Goal: Task Accomplishment & Management: Use online tool/utility

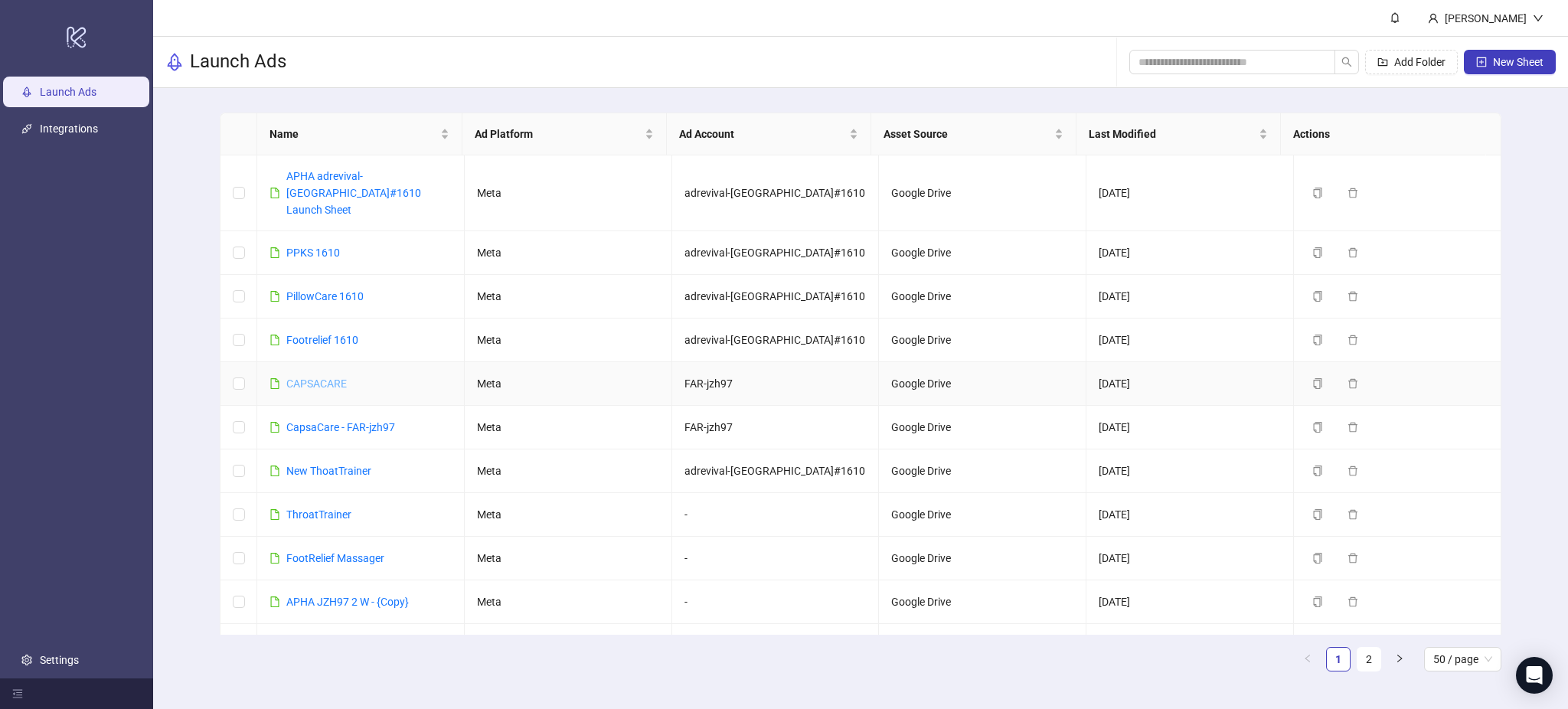
click at [308, 378] on link "CAPSACARE" at bounding box center [316, 383] width 60 height 12
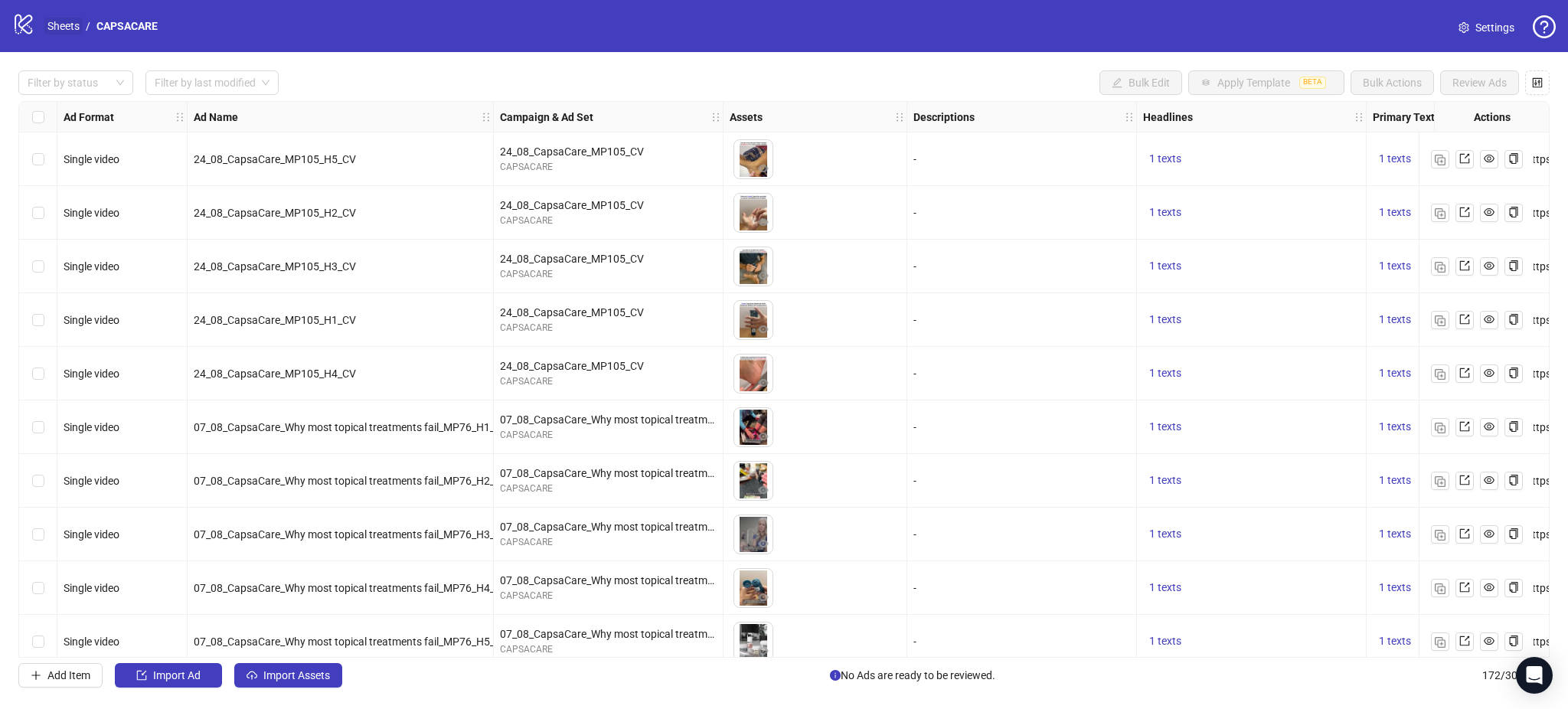
click at [58, 20] on link "Sheets" at bounding box center [63, 26] width 38 height 17
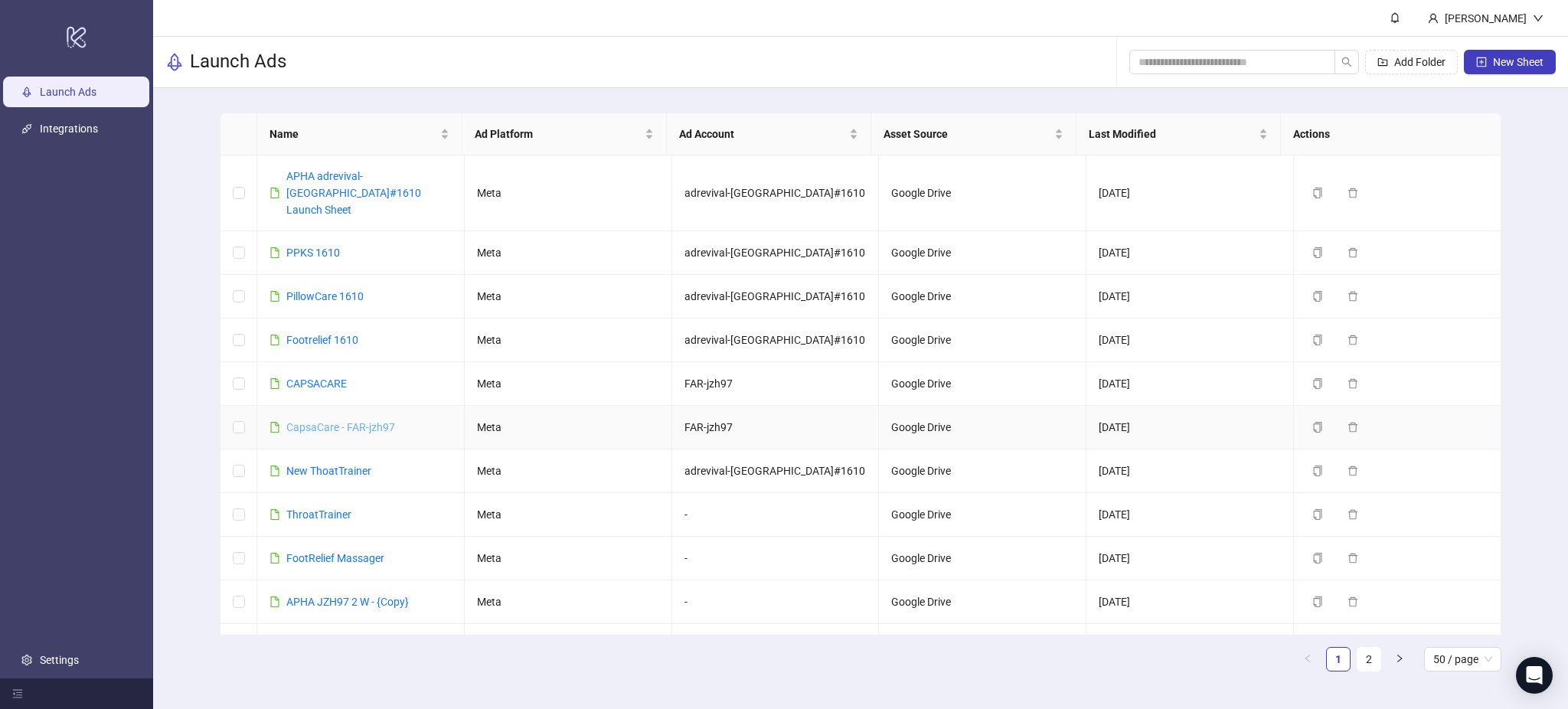
click at [300, 421] on link "CapsaCare - FAR-jzh97" at bounding box center [340, 427] width 108 height 12
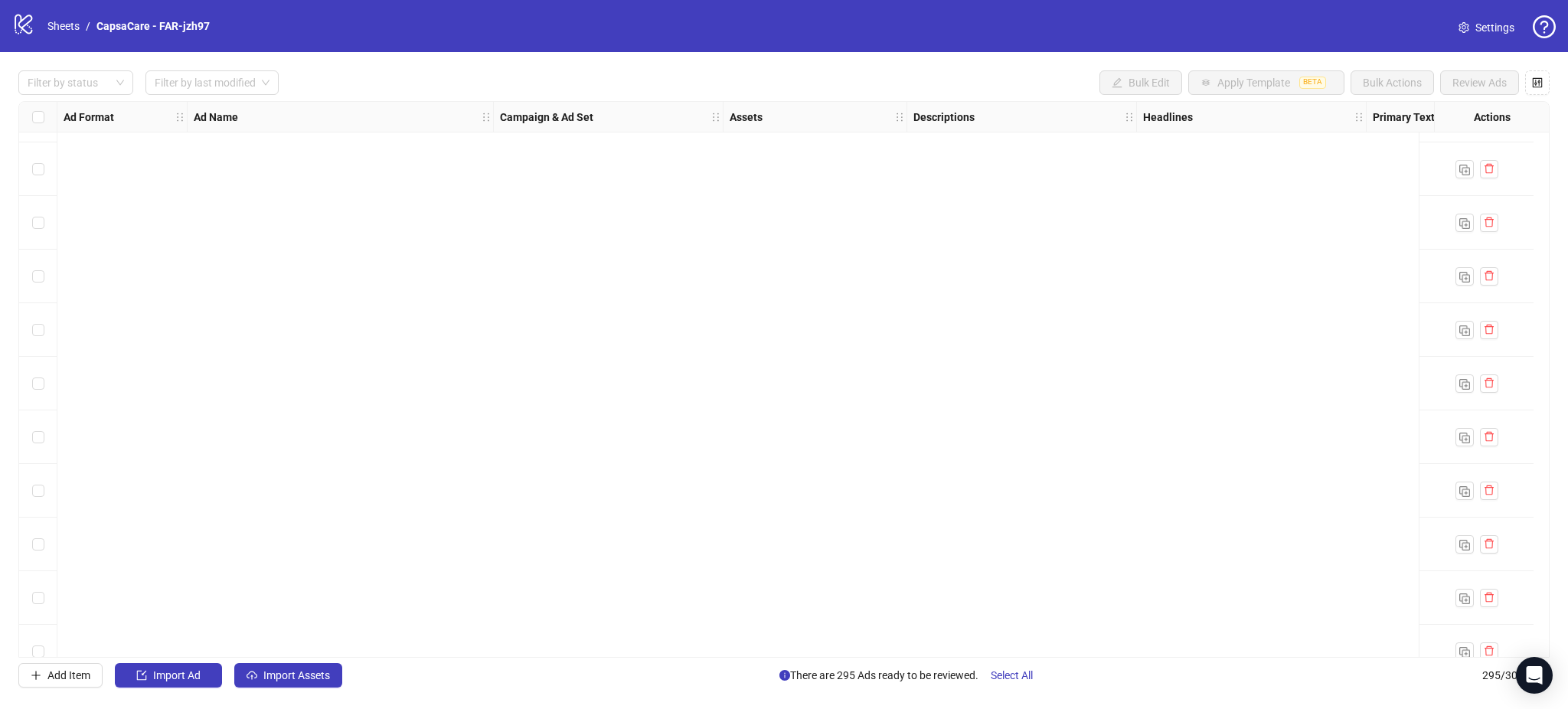
scroll to position [13527, 0]
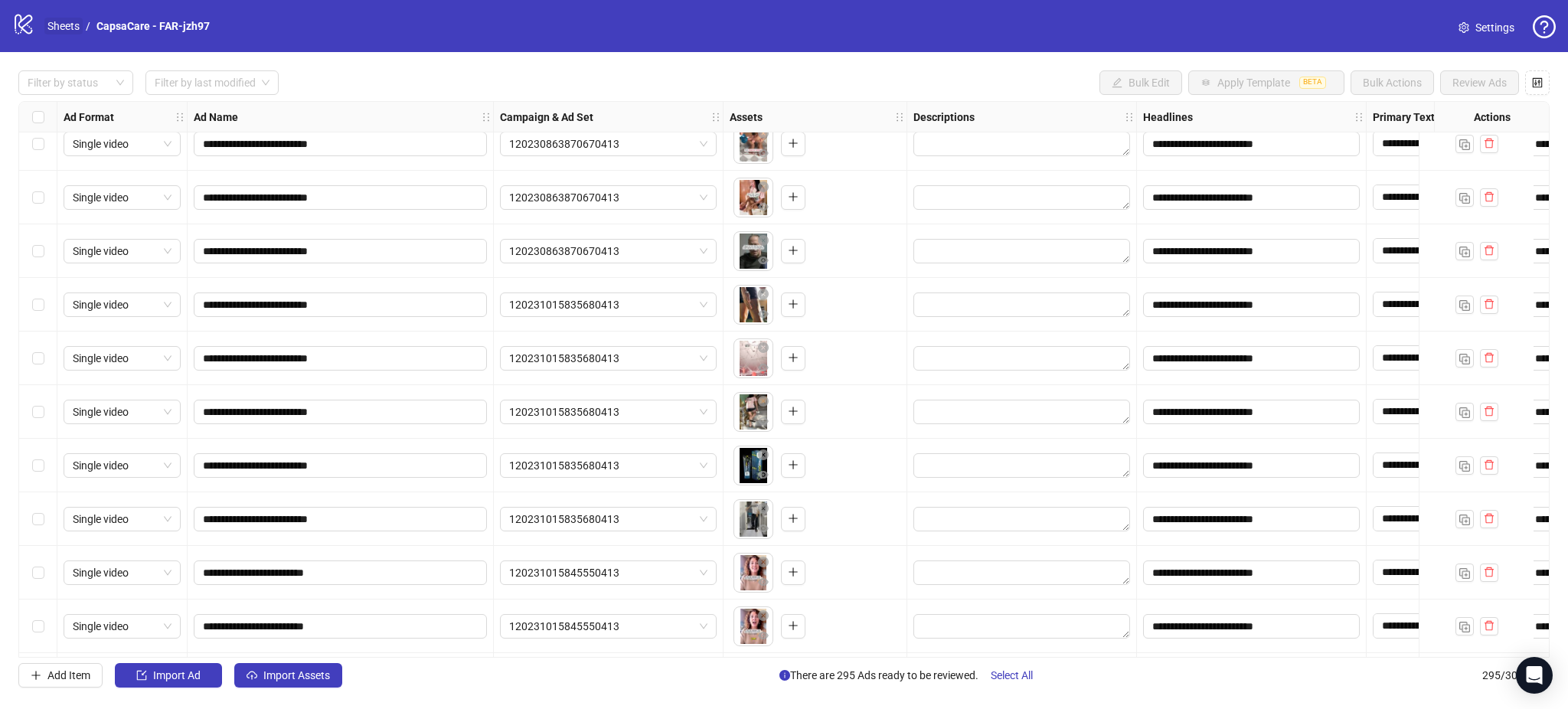
click at [74, 22] on link "Sheets" at bounding box center [63, 26] width 38 height 17
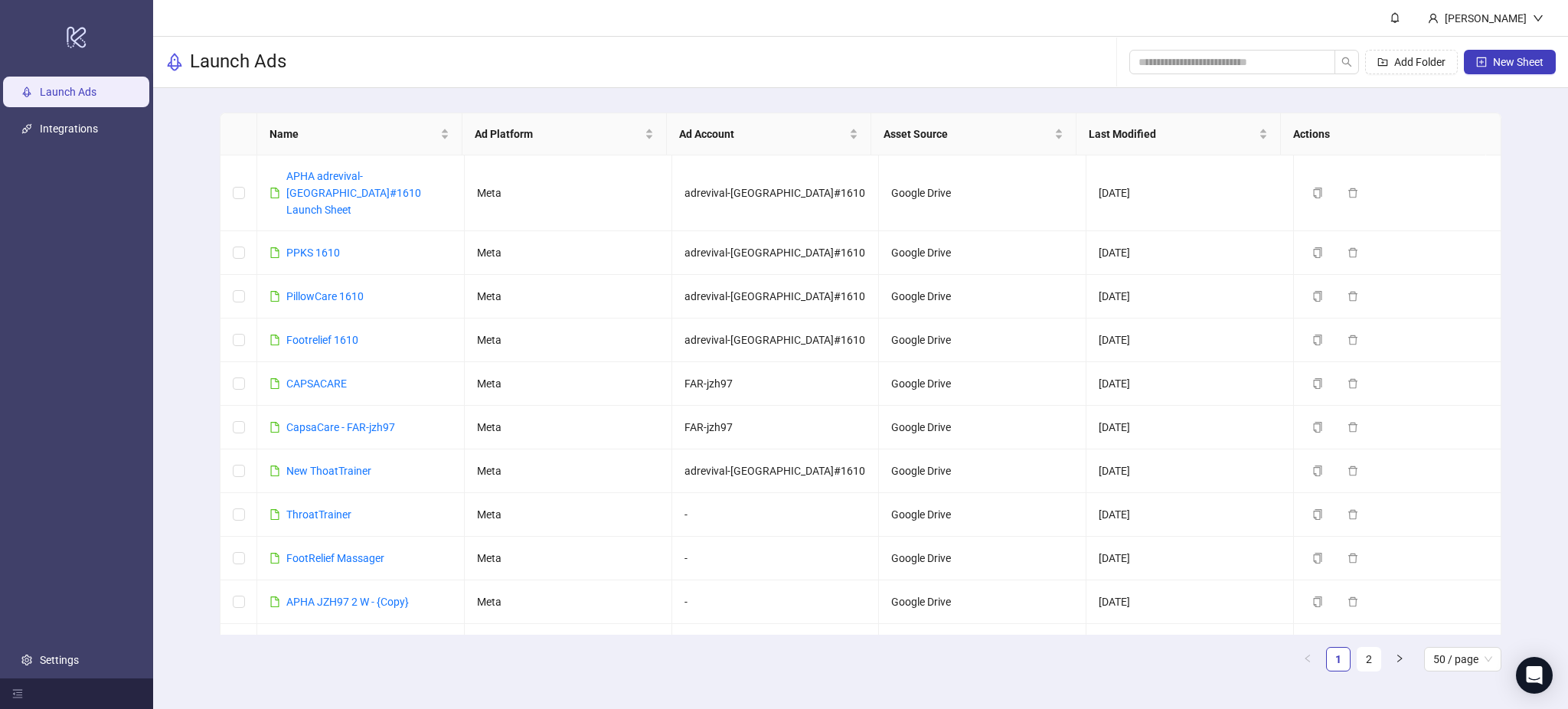
click at [189, 286] on div "Name Ad Platform Ad Account Asset Source Last Modified Actions APHA adrevival-[…" at bounding box center [860, 398] width 1415 height 620
click at [348, 421] on link "CapsaCare - FAR-jzh97" at bounding box center [340, 427] width 108 height 12
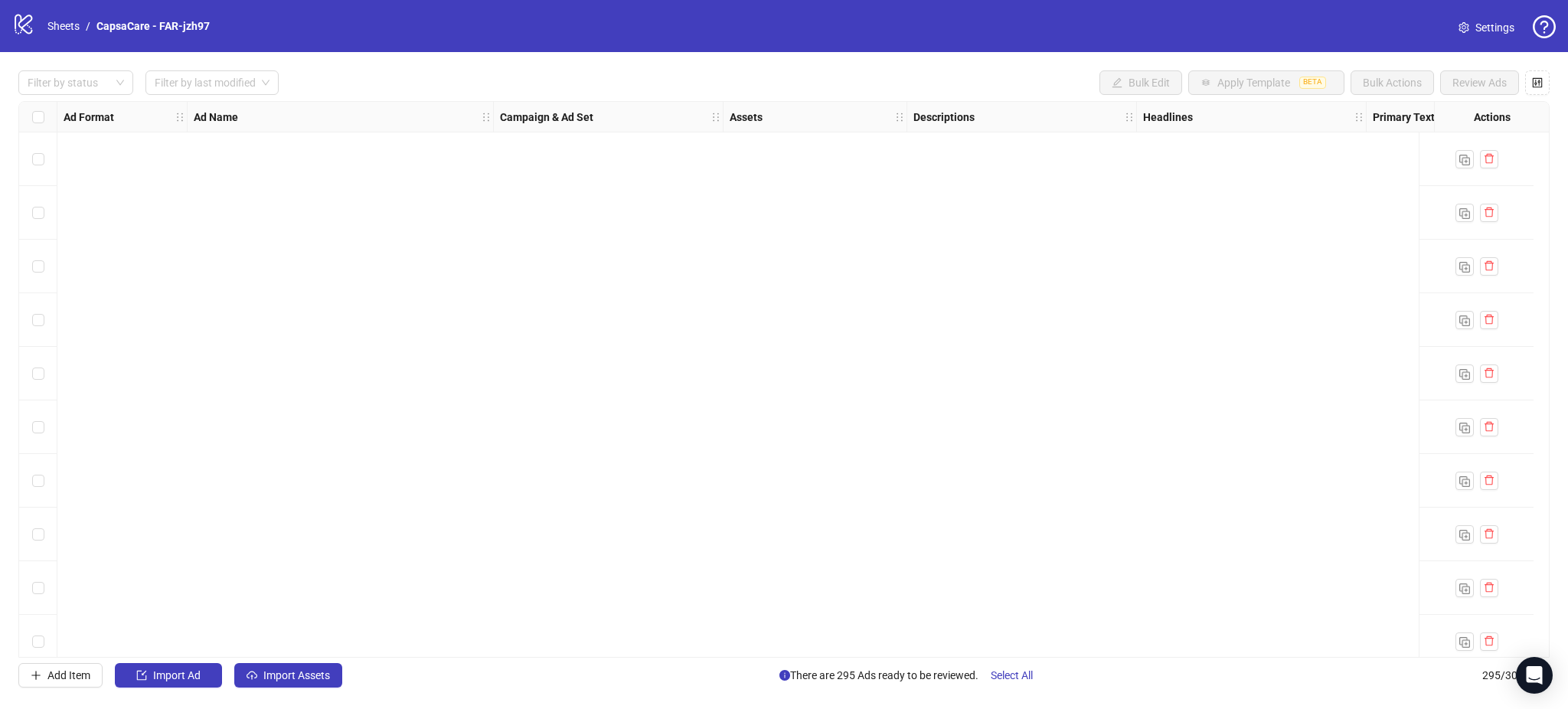
scroll to position [15299, 0]
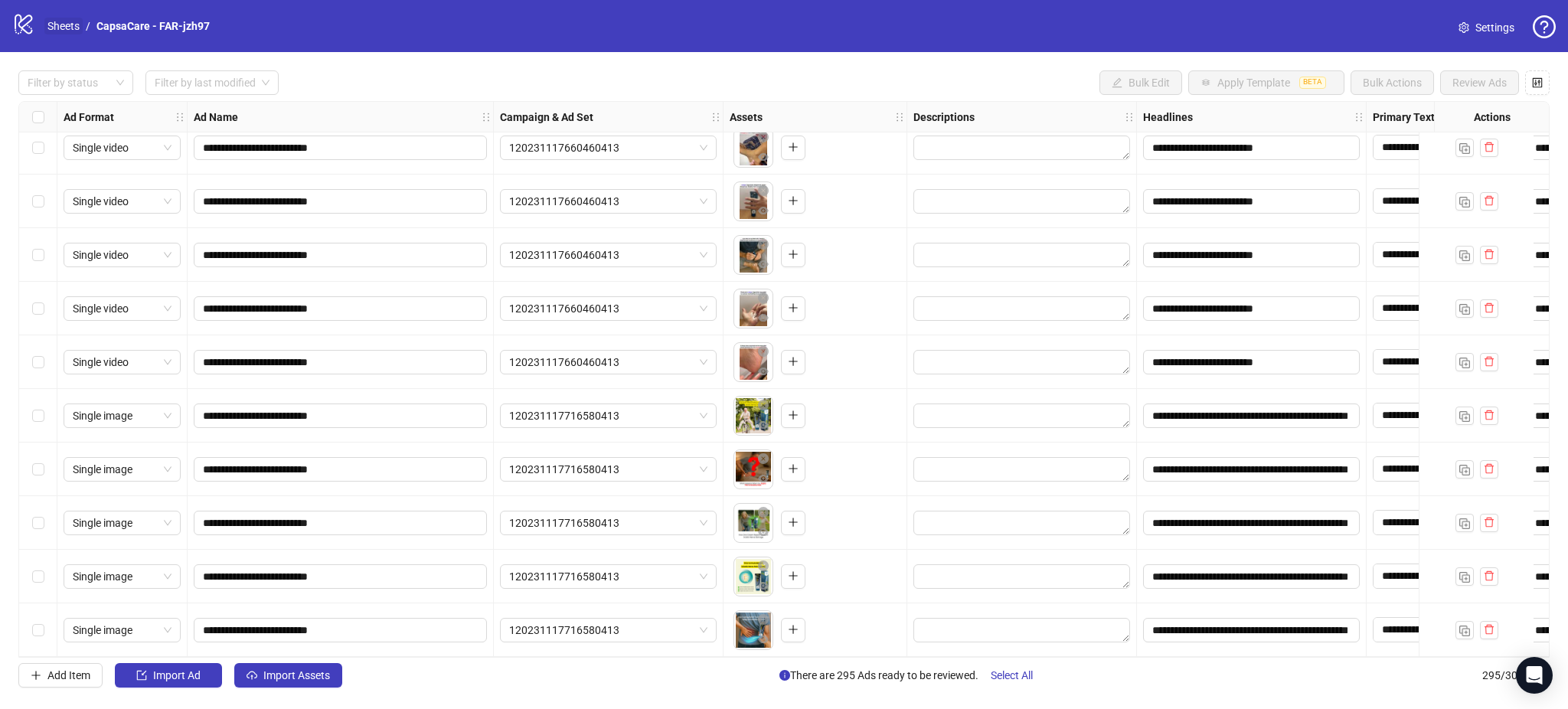
click at [45, 19] on link "Sheets" at bounding box center [63, 26] width 38 height 17
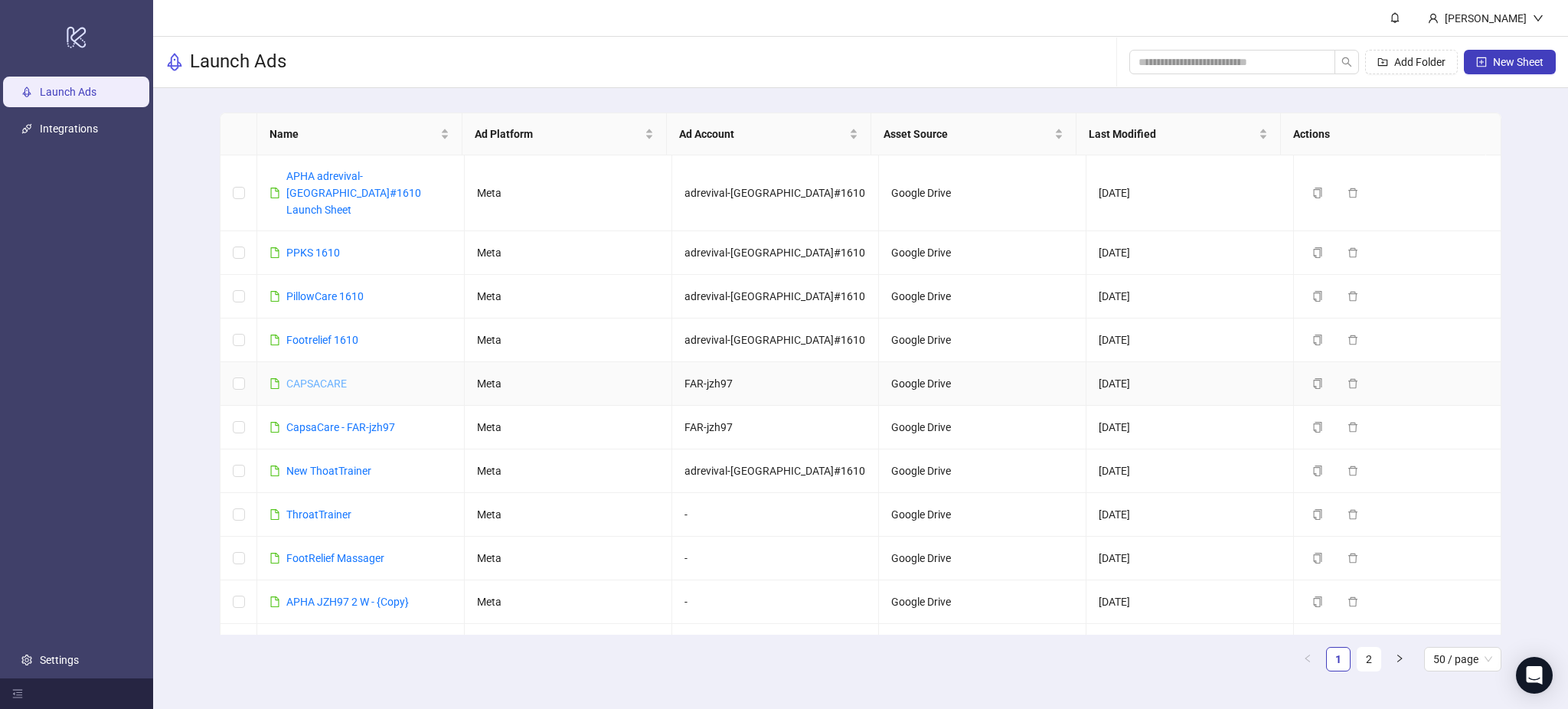
click at [325, 378] on link "CAPSACARE" at bounding box center [316, 383] width 60 height 12
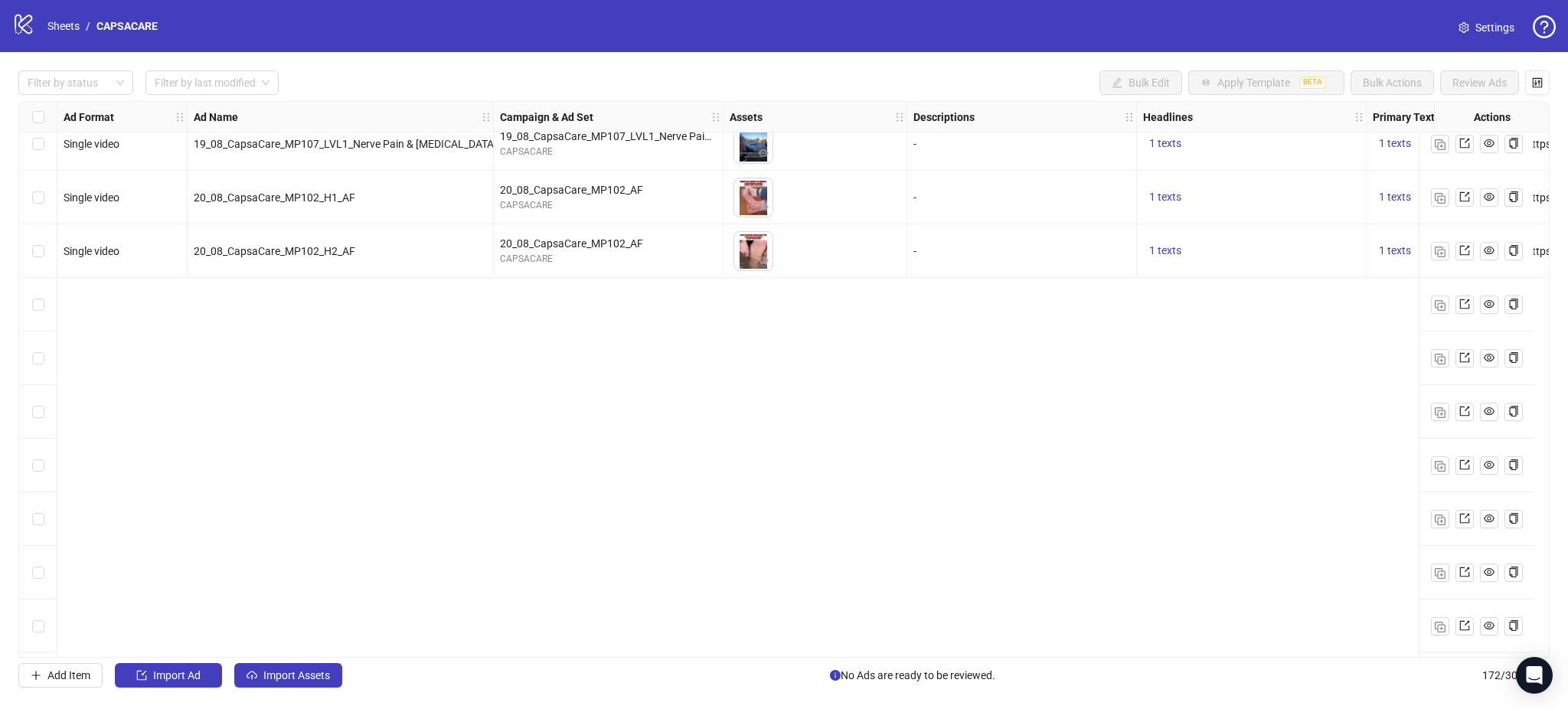
scroll to position [6490, 0]
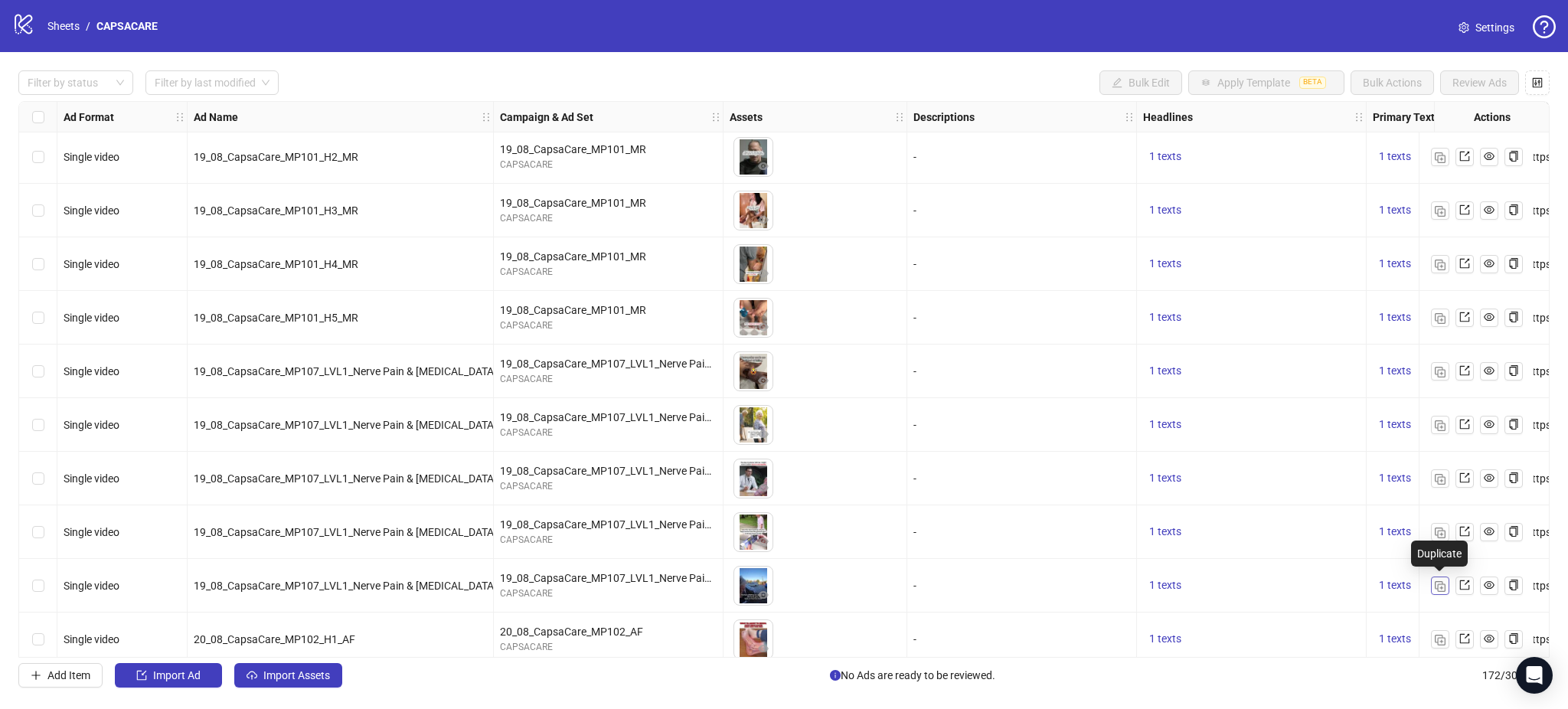
click at [1442, 587] on img "button" at bounding box center [1439, 587] width 11 height 11
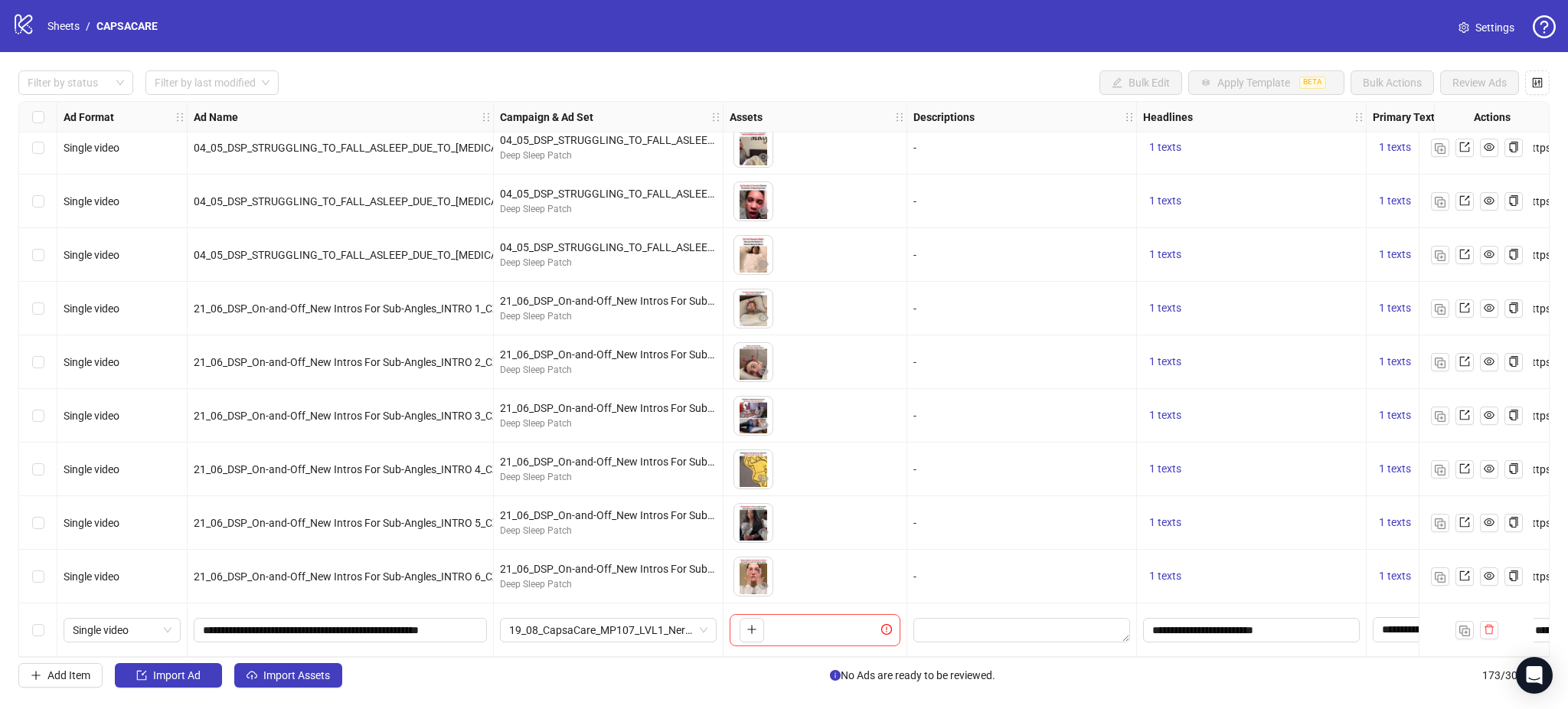
scroll to position [8757, 395]
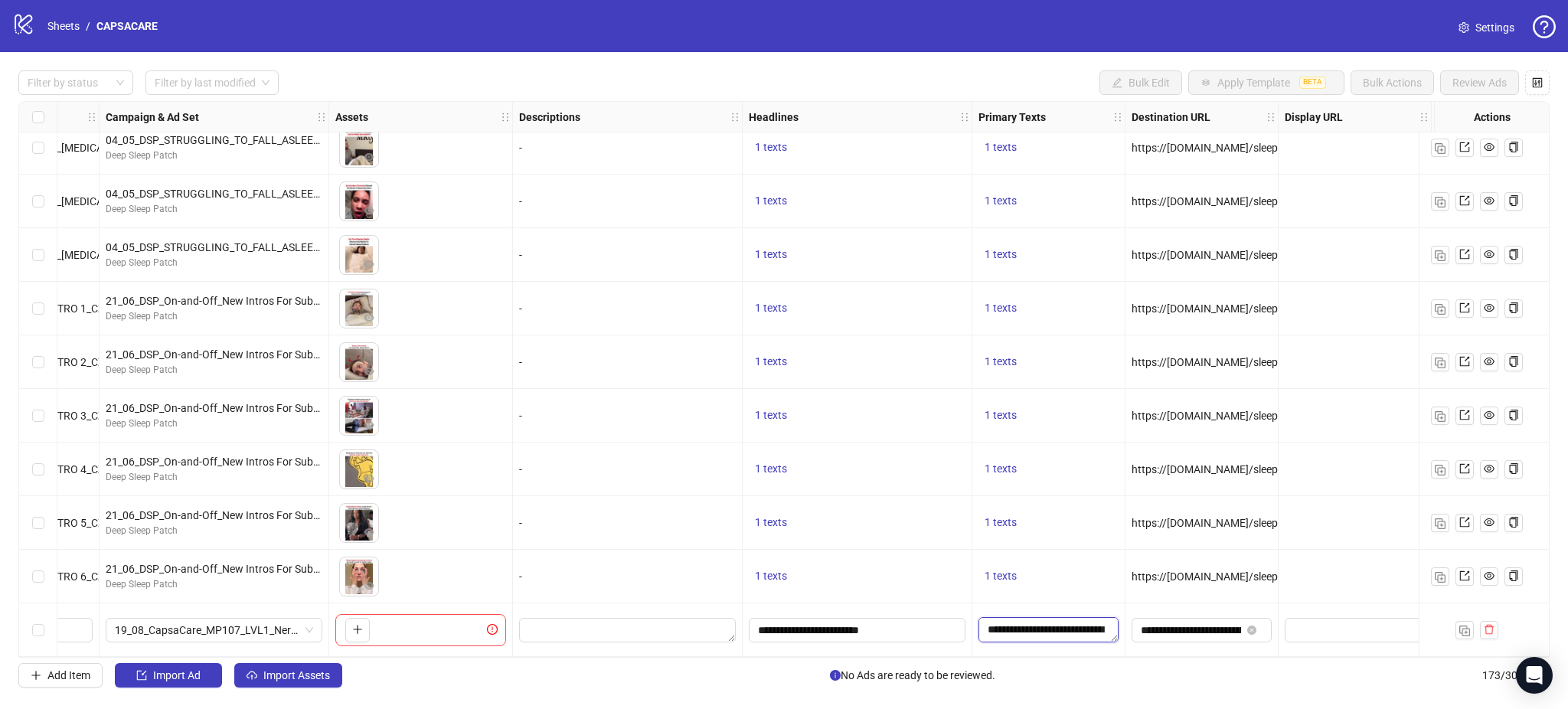
click at [1050, 631] on textarea "**********" at bounding box center [1049, 630] width 140 height 24
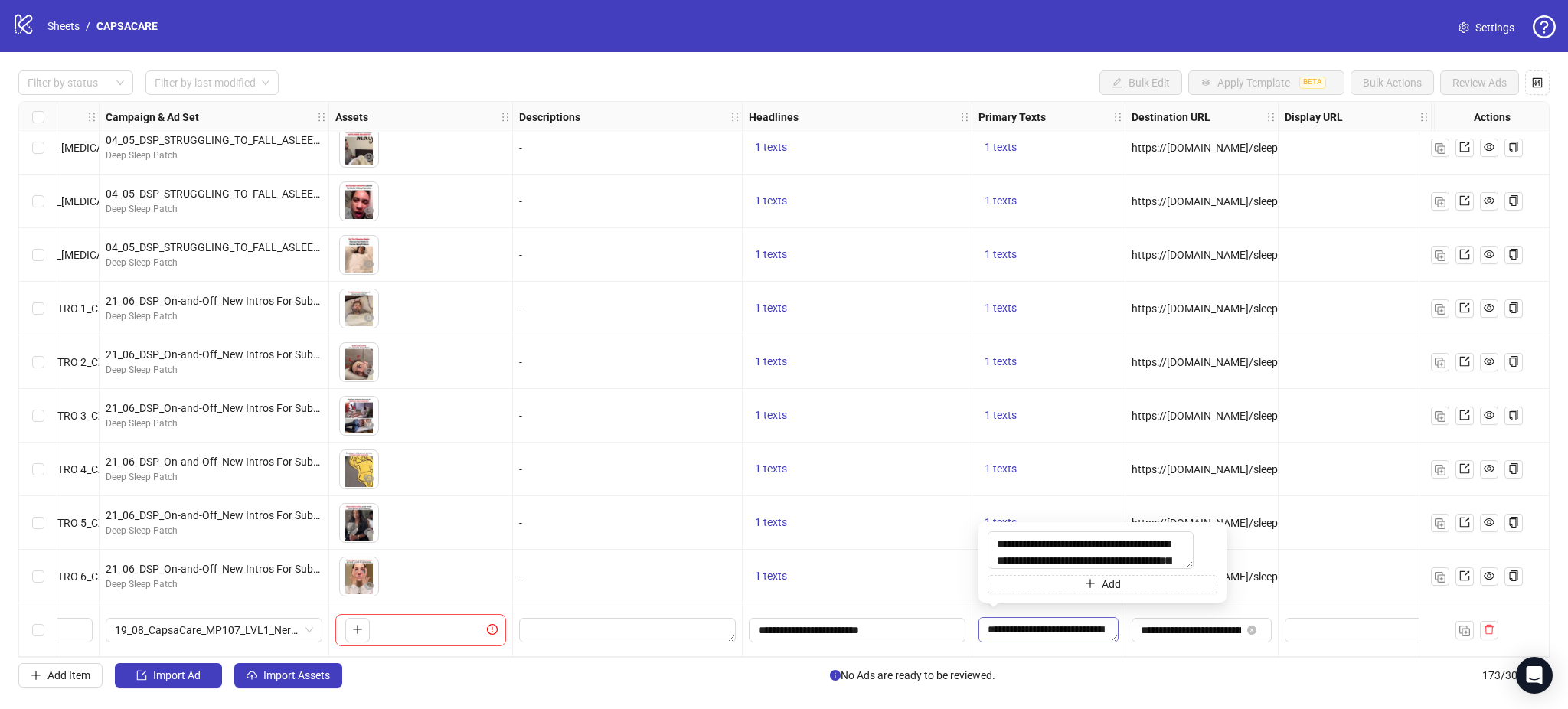
scroll to position [336, 0]
click at [1071, 553] on textarea "**********" at bounding box center [1090, 551] width 206 height 38
click at [1176, 622] on input "**********" at bounding box center [1190, 630] width 100 height 17
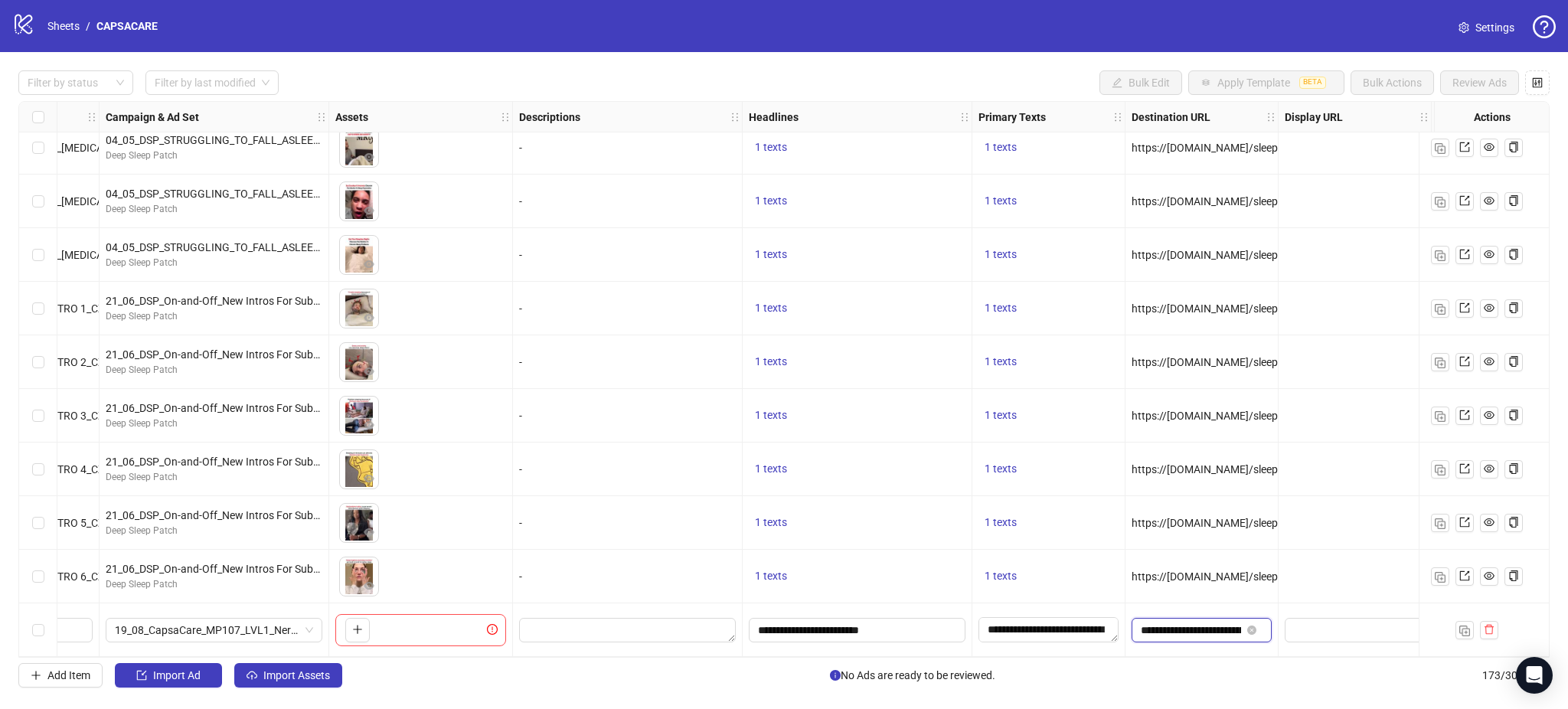
click at [1198, 622] on input "**********" at bounding box center [1190, 630] width 100 height 17
drag, startPoint x: 1158, startPoint y: 660, endPoint x: 981, endPoint y: 673, distance: 177.5
click at [1012, 675] on div "Filter by status Filter by last modified Bulk Edit Apply Template BETA Bulk Act…" at bounding box center [784, 379] width 1568 height 654
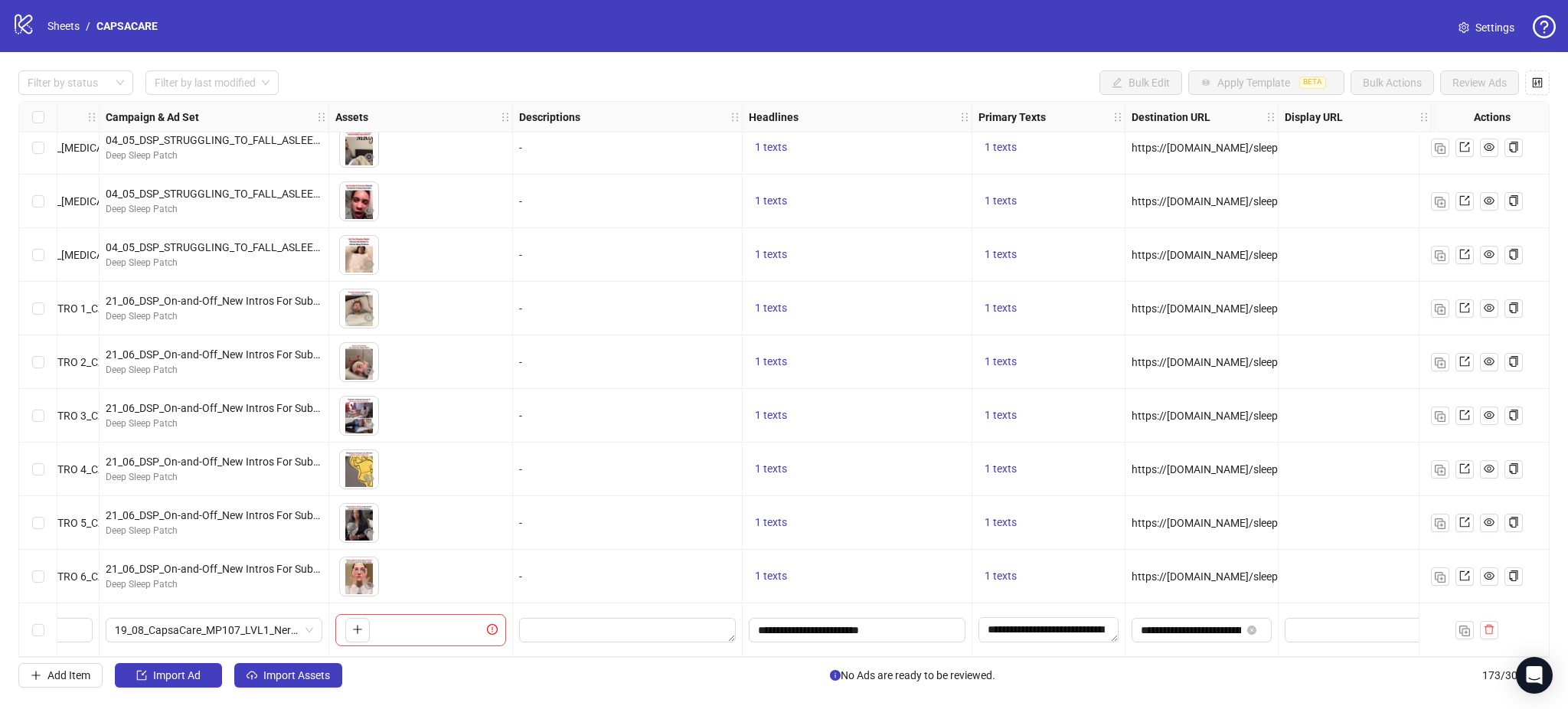
click at [646, 559] on div "-" at bounding box center [628, 577] width 230 height 54
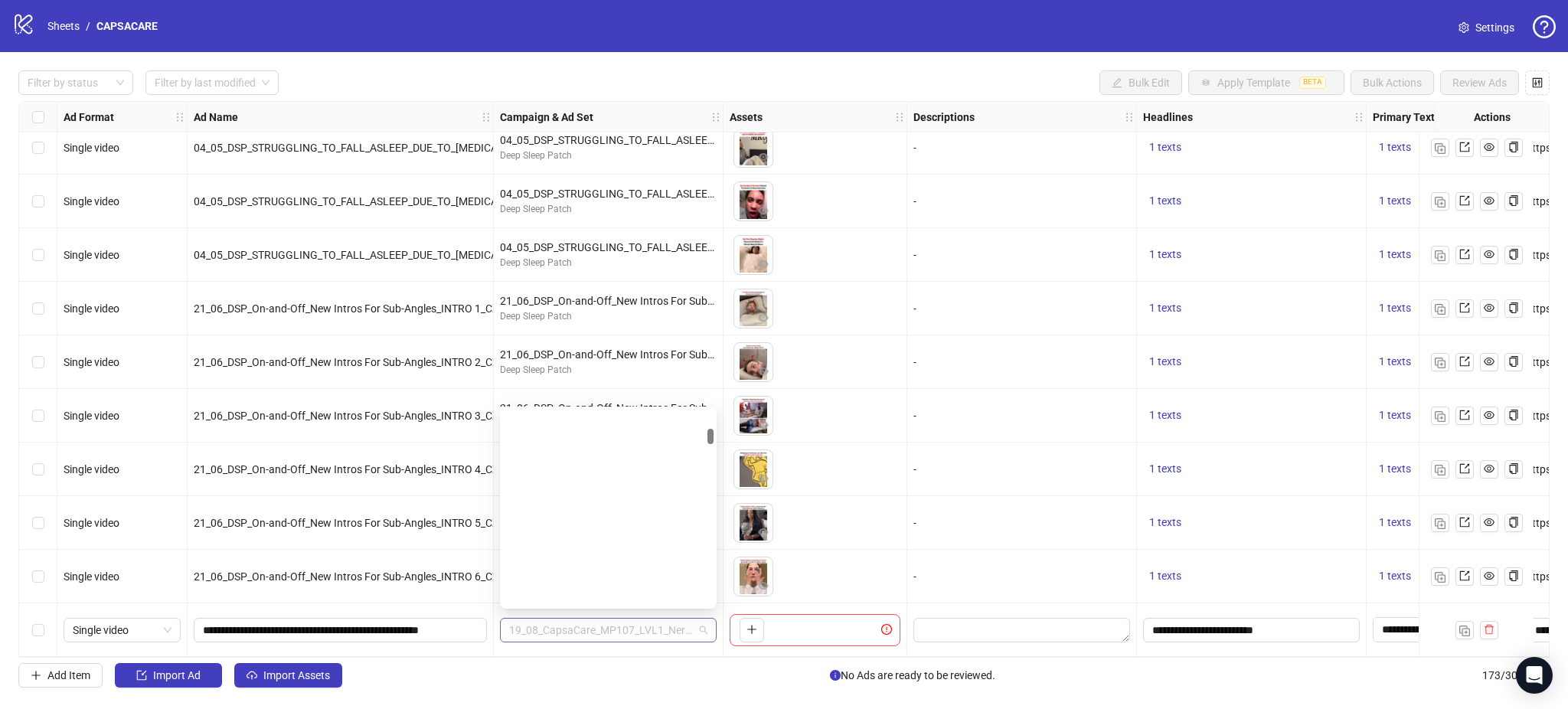
click at [598, 630] on span "19_08_CapsaCare_MP107_LVL1_Nerve Pain & [MEDICAL_DATA]_KC" at bounding box center [607, 631] width 198 height 23
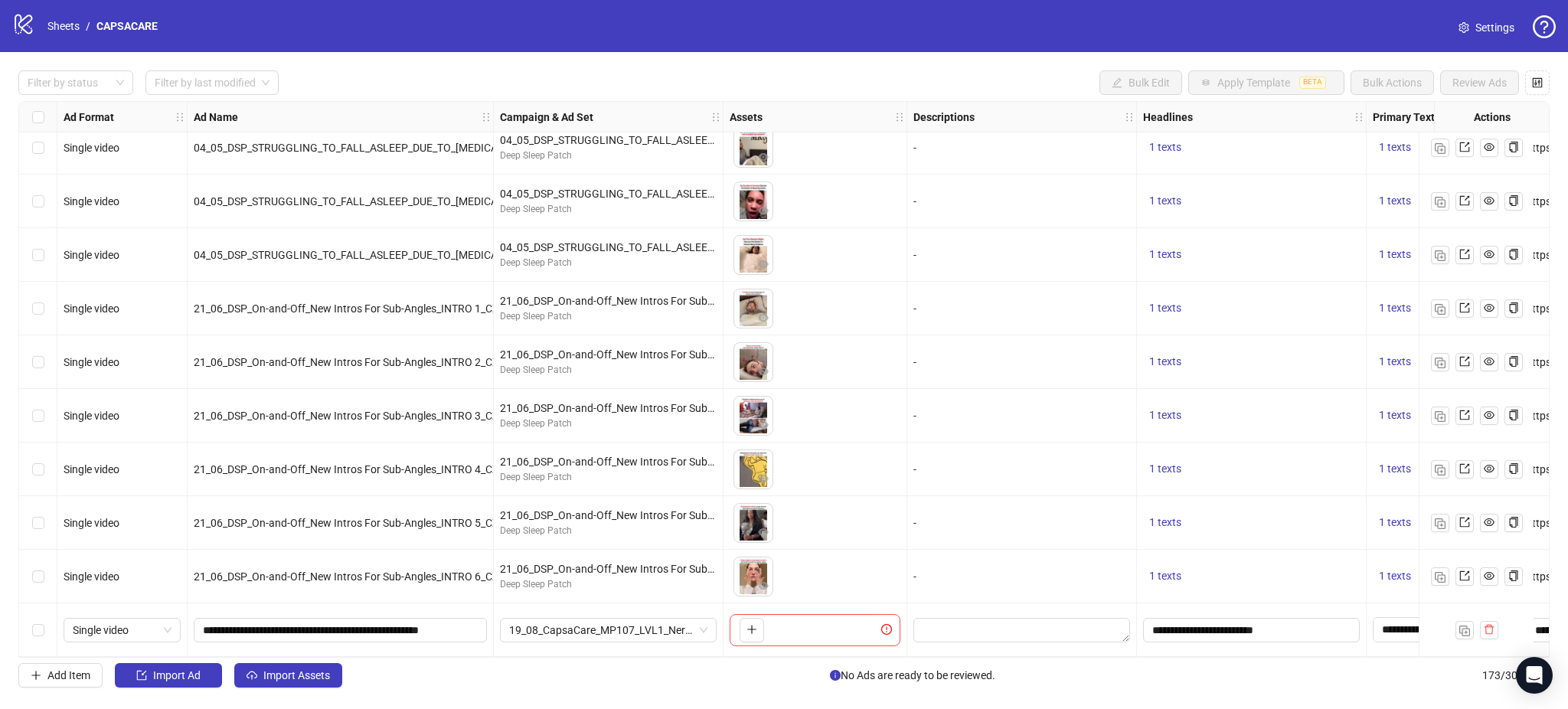
click at [881, 520] on div "To pick up a draggable item, press the space bar. While dragging, use the arrow…" at bounding box center [815, 523] width 170 height 47
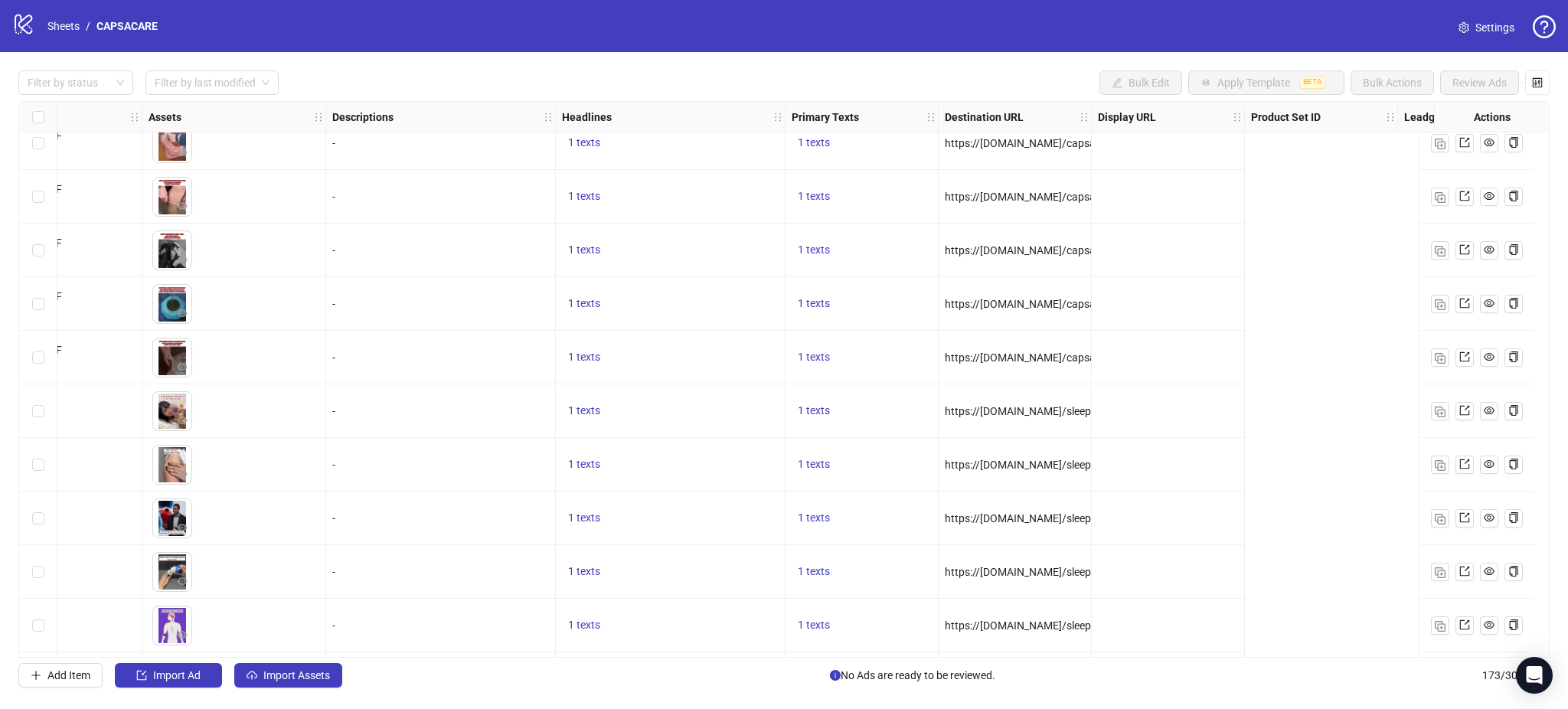
scroll to position [6986, 0]
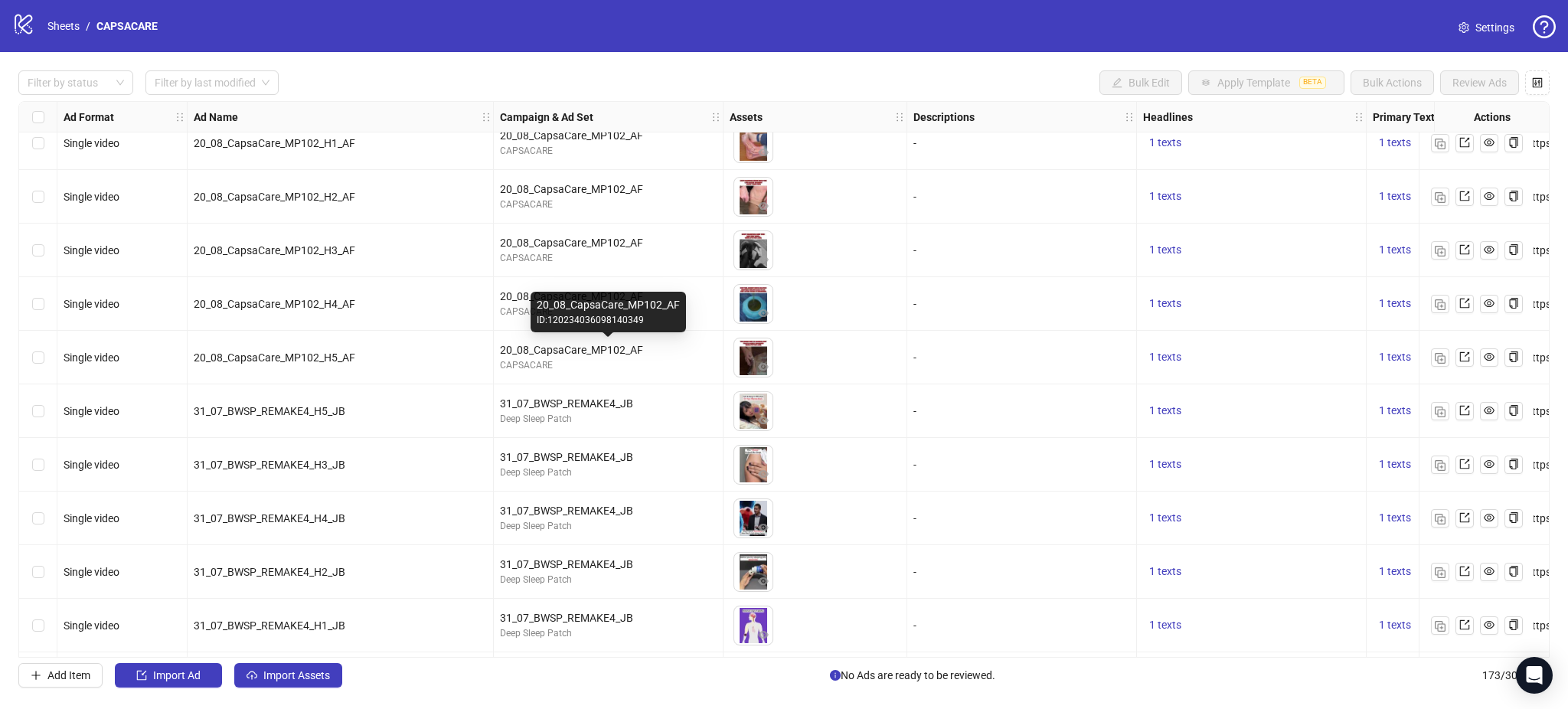
click at [594, 343] on div "20_08_CapsaCare_MP102_AF" at bounding box center [608, 350] width 217 height 17
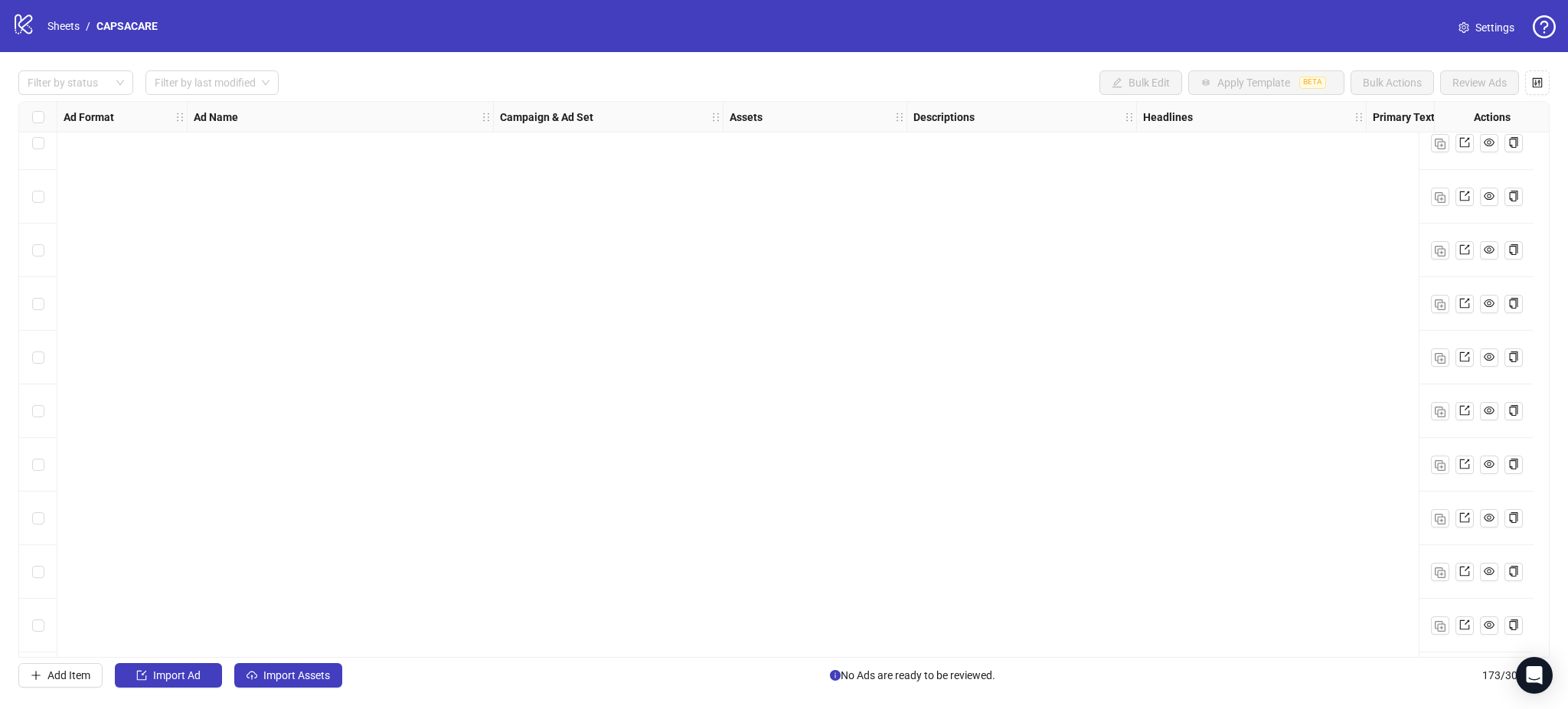
scroll to position [8757, 0]
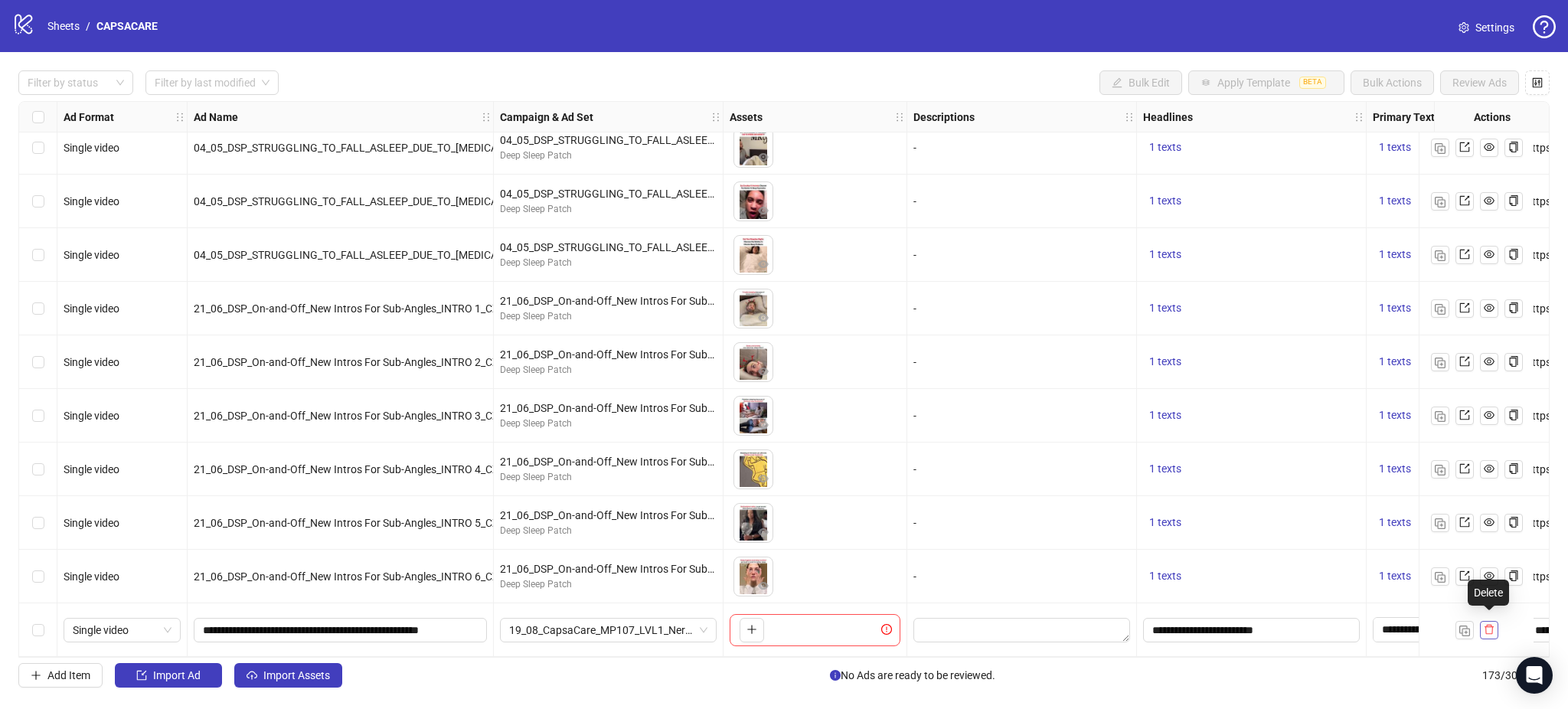
click at [1484, 624] on icon "delete" at bounding box center [1489, 629] width 11 height 11
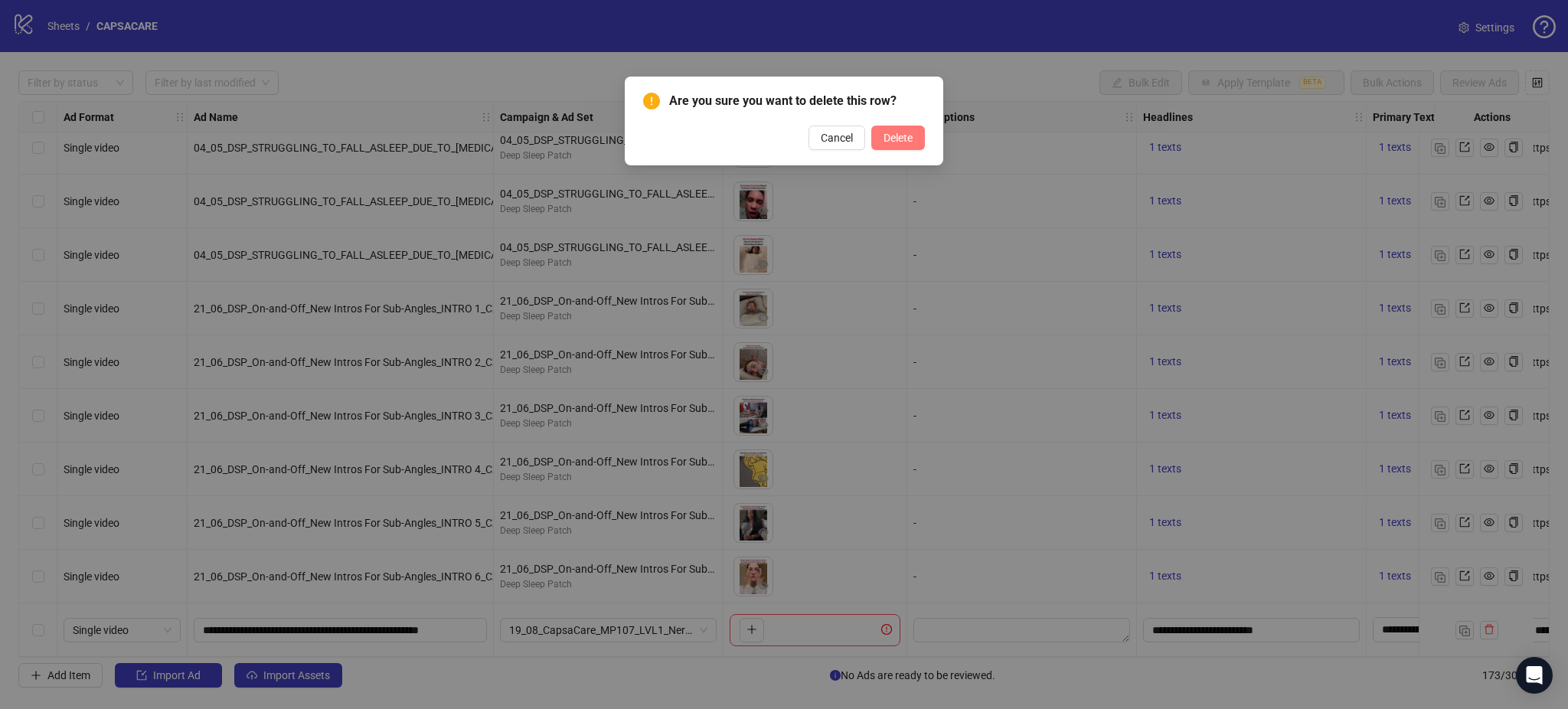
click at [919, 138] on button "Delete" at bounding box center [898, 138] width 54 height 24
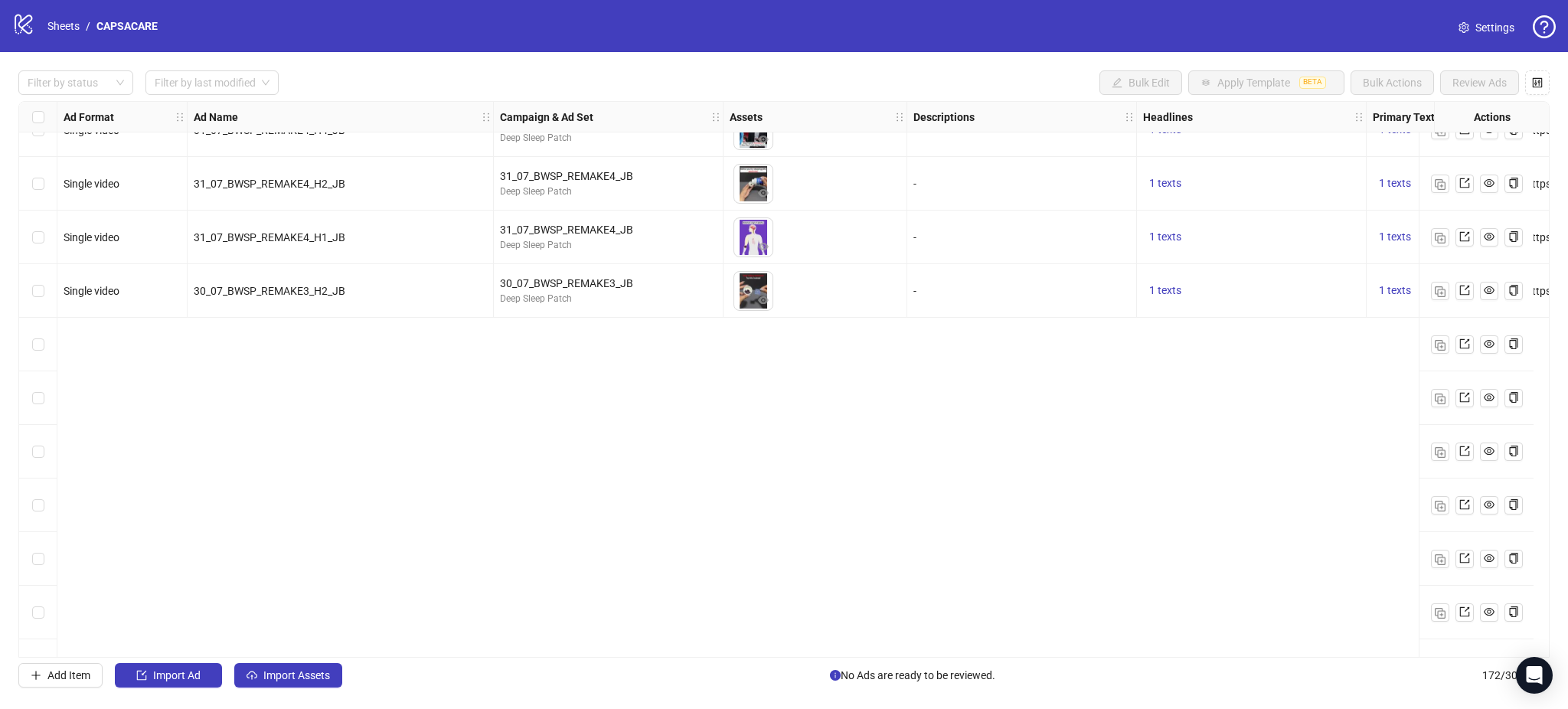
scroll to position [6933, 0]
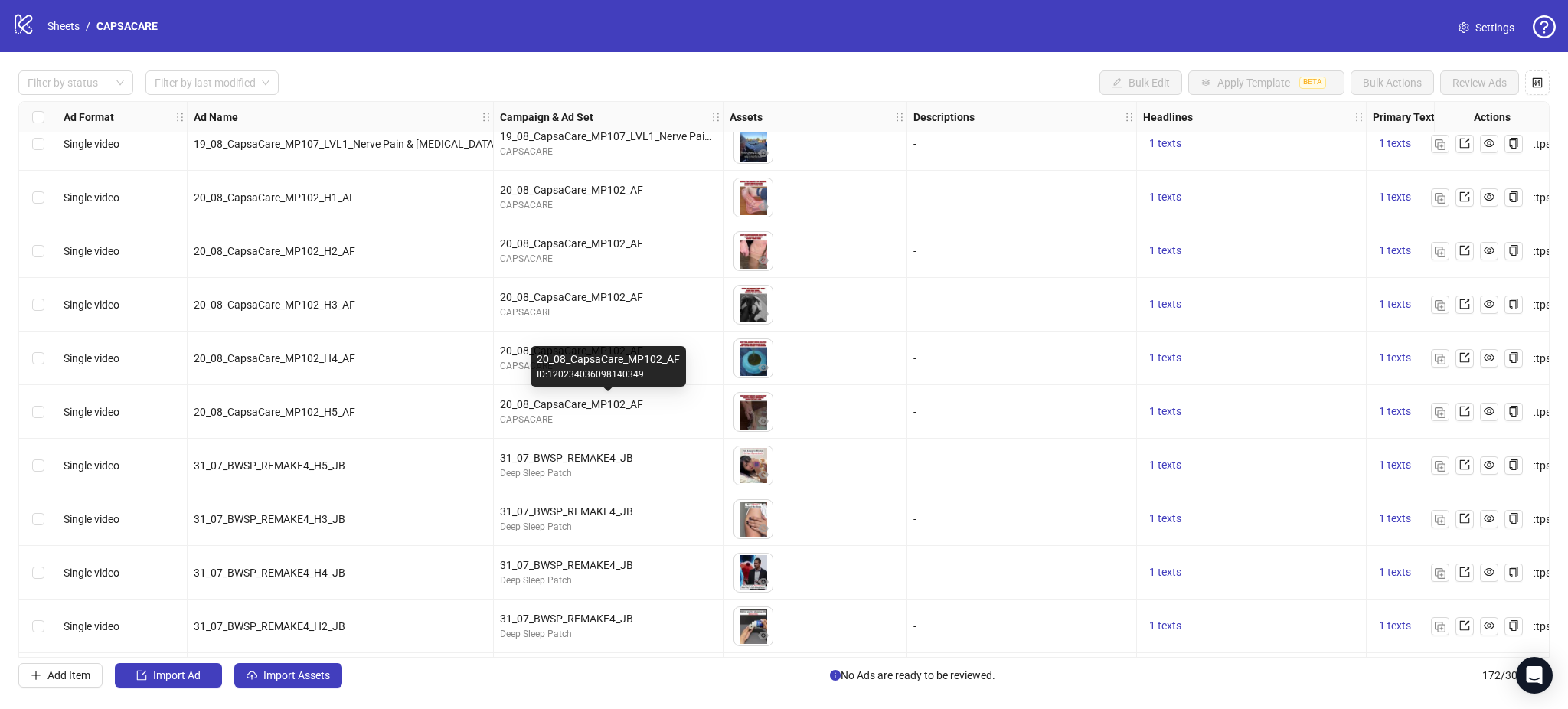
click at [603, 399] on div "20_08_CapsaCare_MP102_AF" at bounding box center [608, 404] width 217 height 17
copy div "20_08_CapsaCare_MP102_AF"
drag, startPoint x: 711, startPoint y: 658, endPoint x: 718, endPoint y: 653, distance: 8.6
click at [731, 658] on div "Filter by status Filter by last modified Bulk Edit Apply Template BETA Bulk Act…" at bounding box center [784, 379] width 1568 height 654
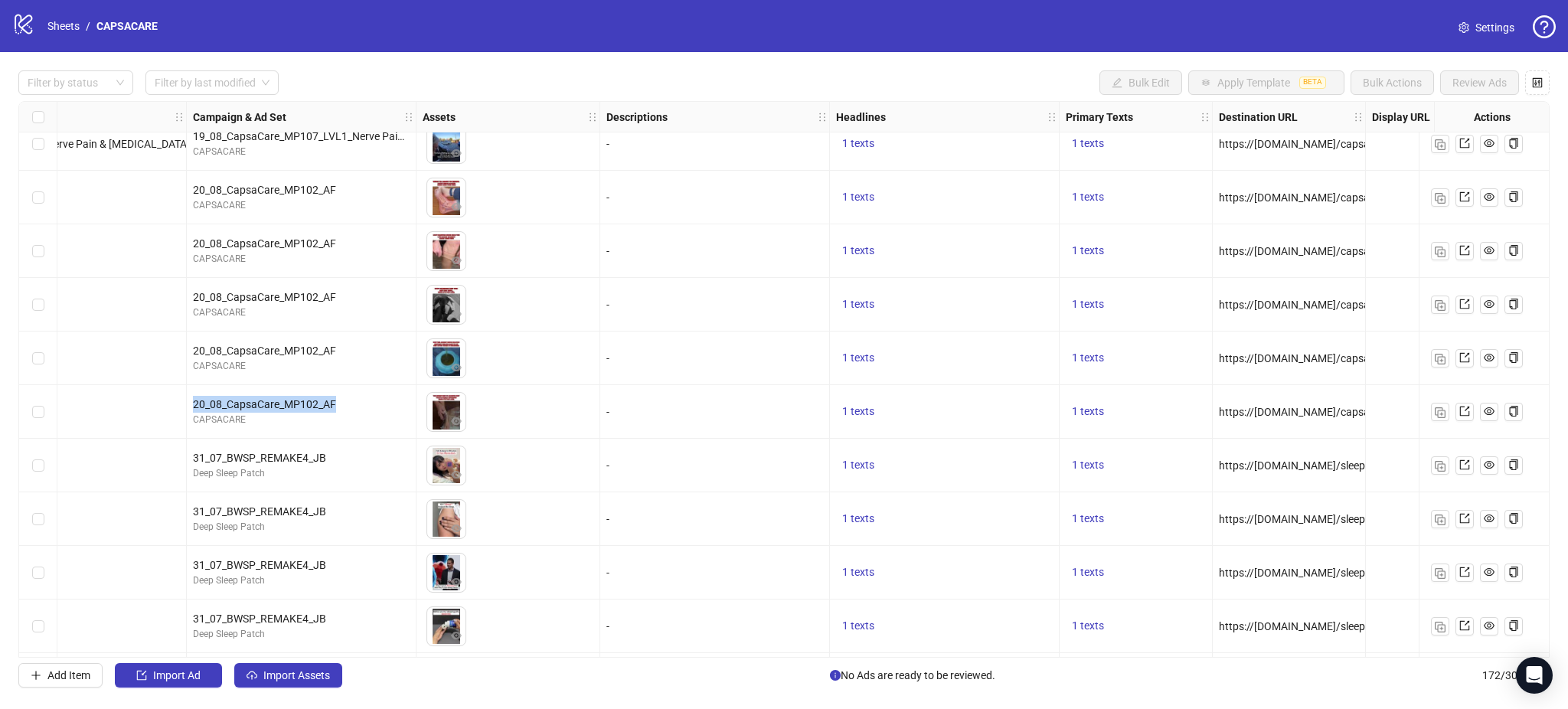
scroll to position [6933, 315]
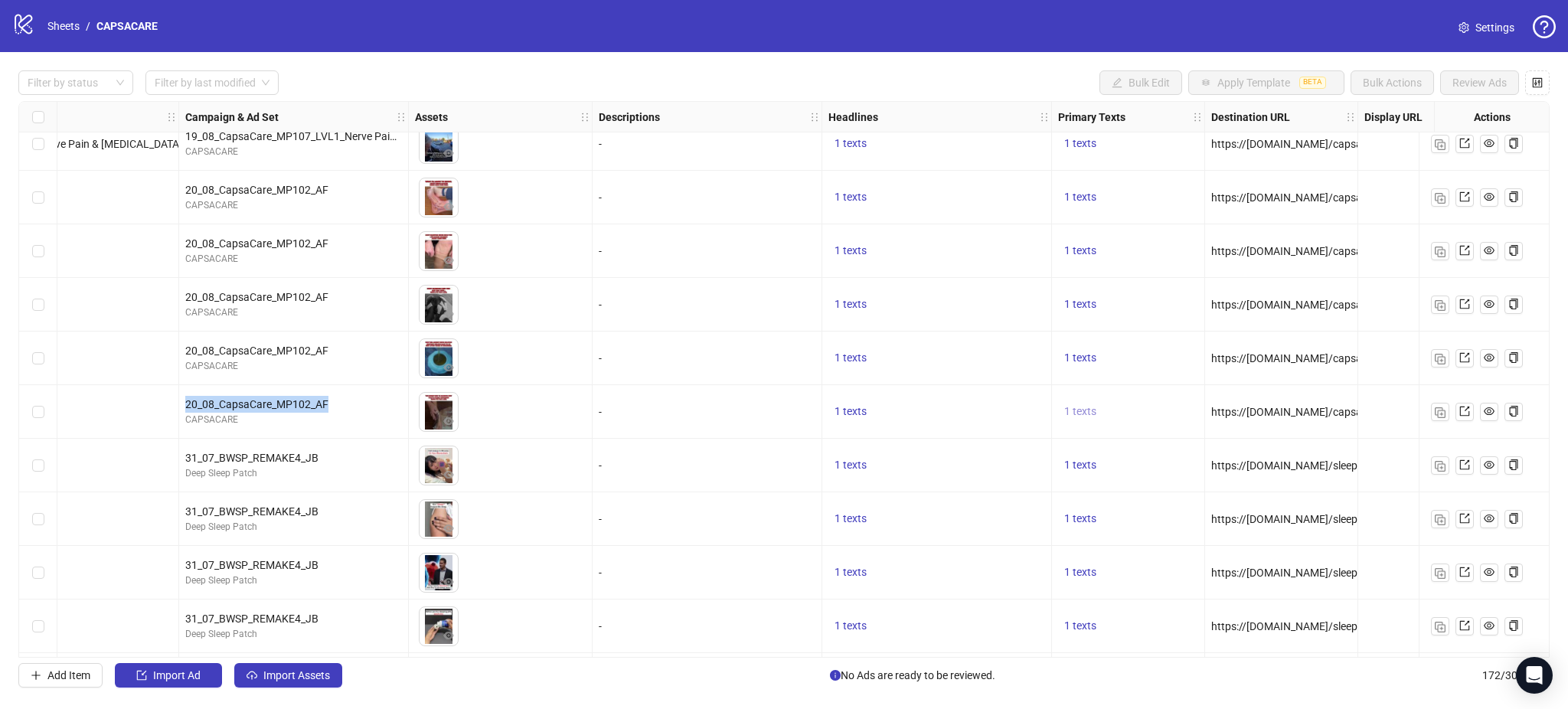
click at [1083, 409] on span "1 texts" at bounding box center [1080, 411] width 32 height 12
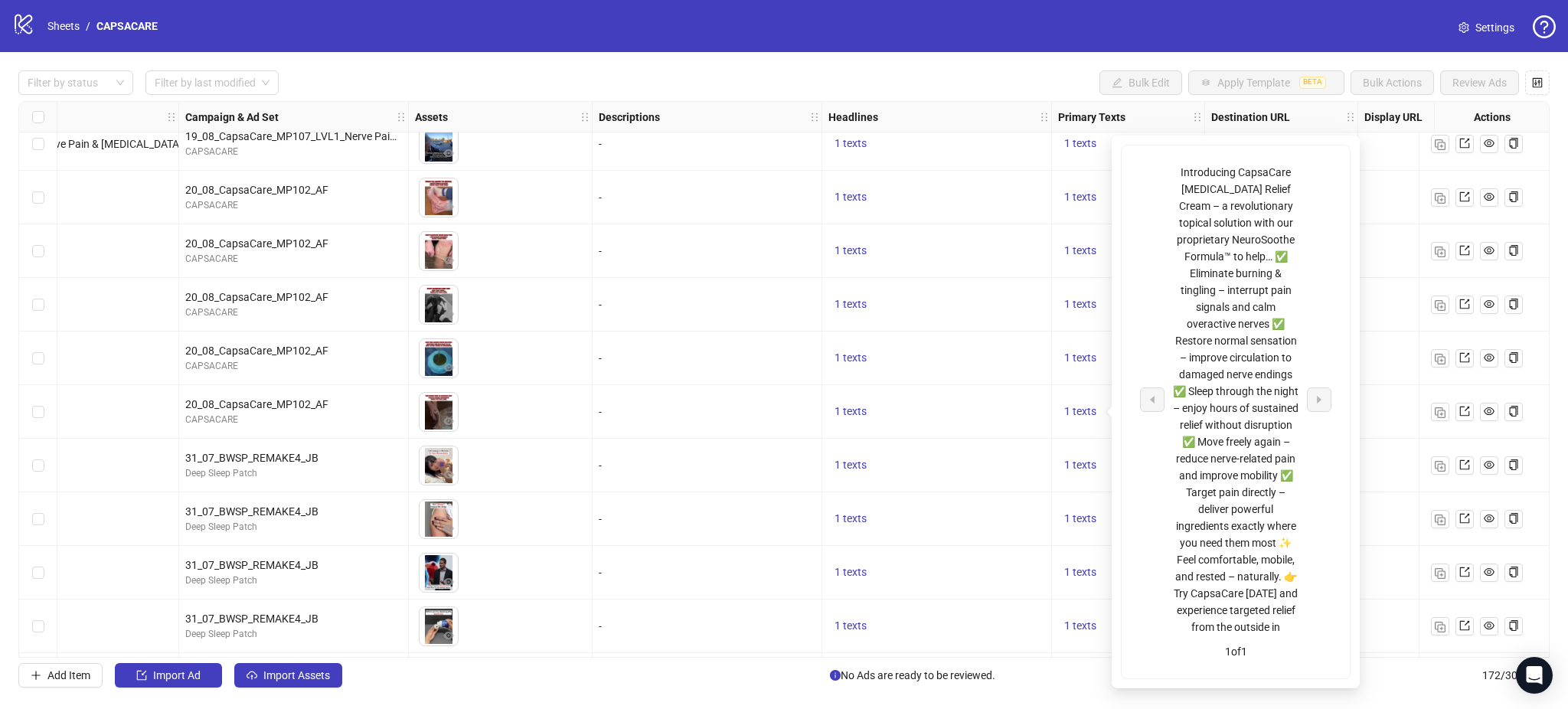
click at [968, 414] on div "1 texts" at bounding box center [937, 412] width 217 height 19
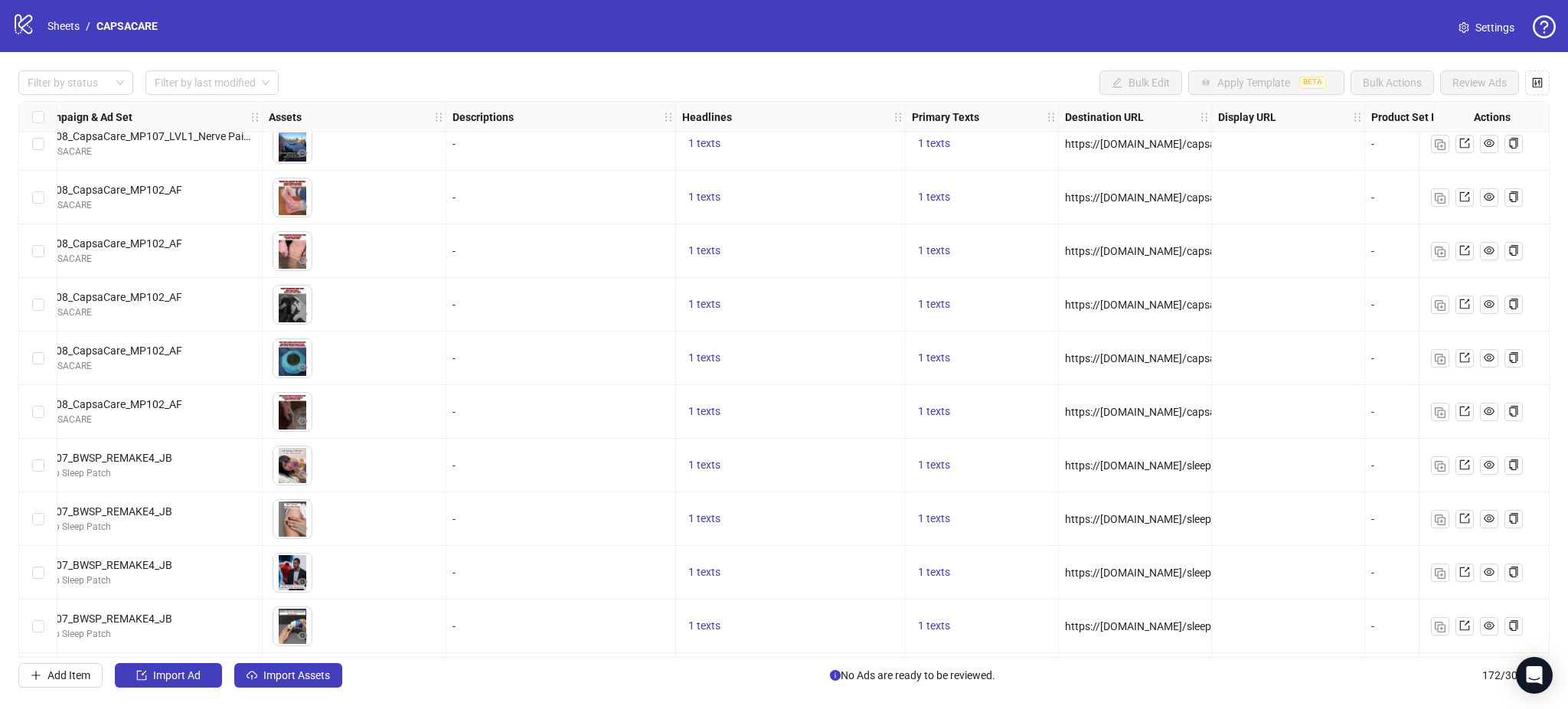
scroll to position [6933, 320]
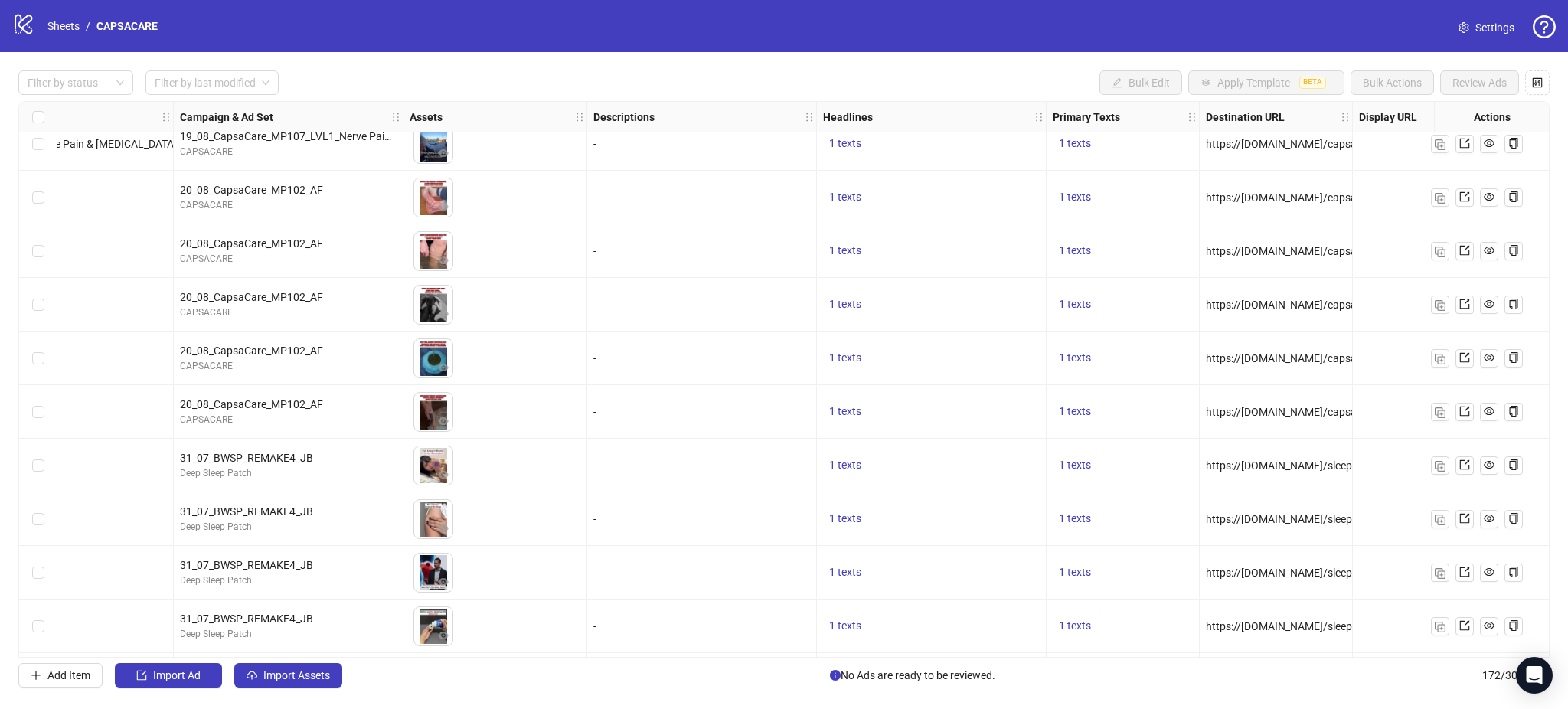
copy span "https://[DOMAIN_NAME]/capsacare-sp1?utm_source=Facebook&utm_medium={{[DOMAIN_NA…"
click at [68, 29] on link "Sheets" at bounding box center [63, 26] width 38 height 17
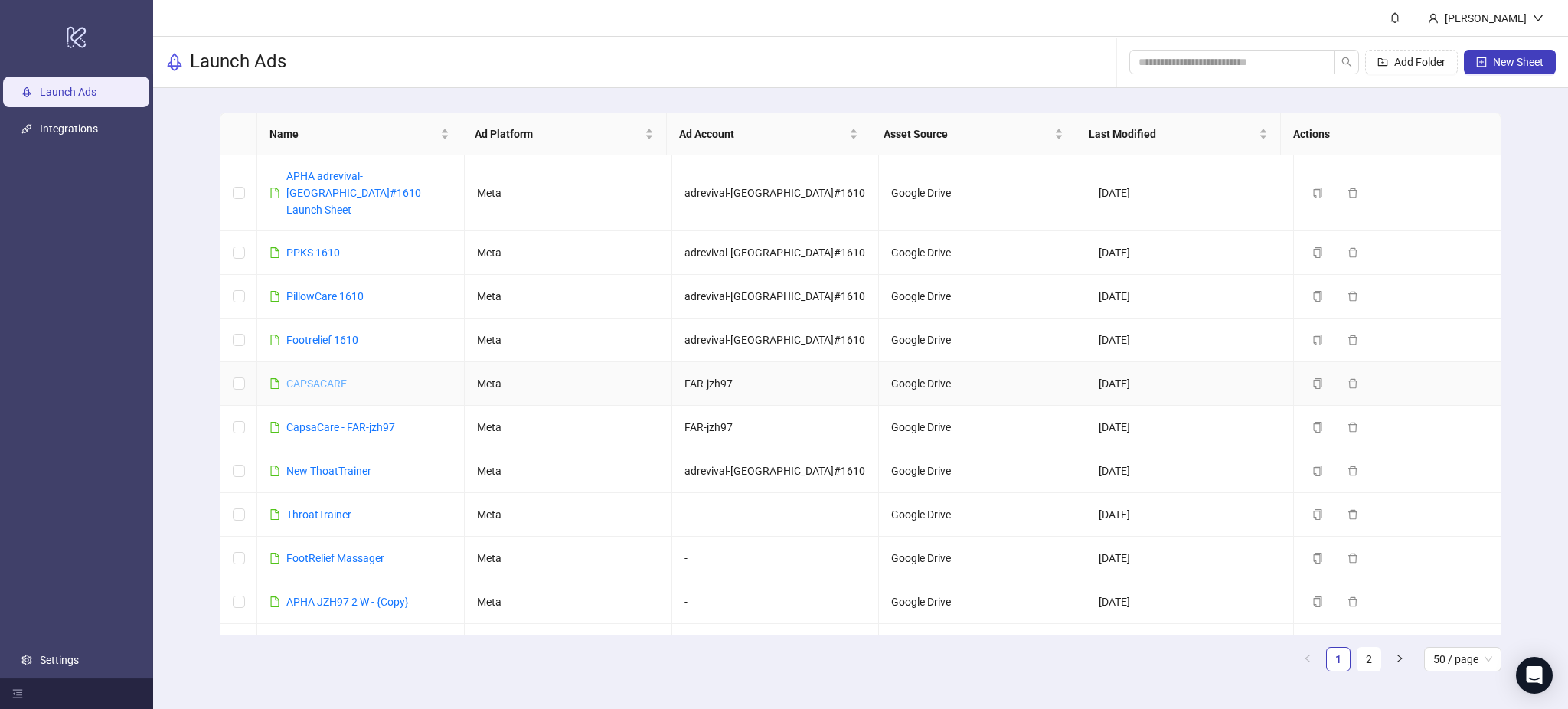
click at [320, 378] on link "CAPSACARE" at bounding box center [316, 383] width 60 height 12
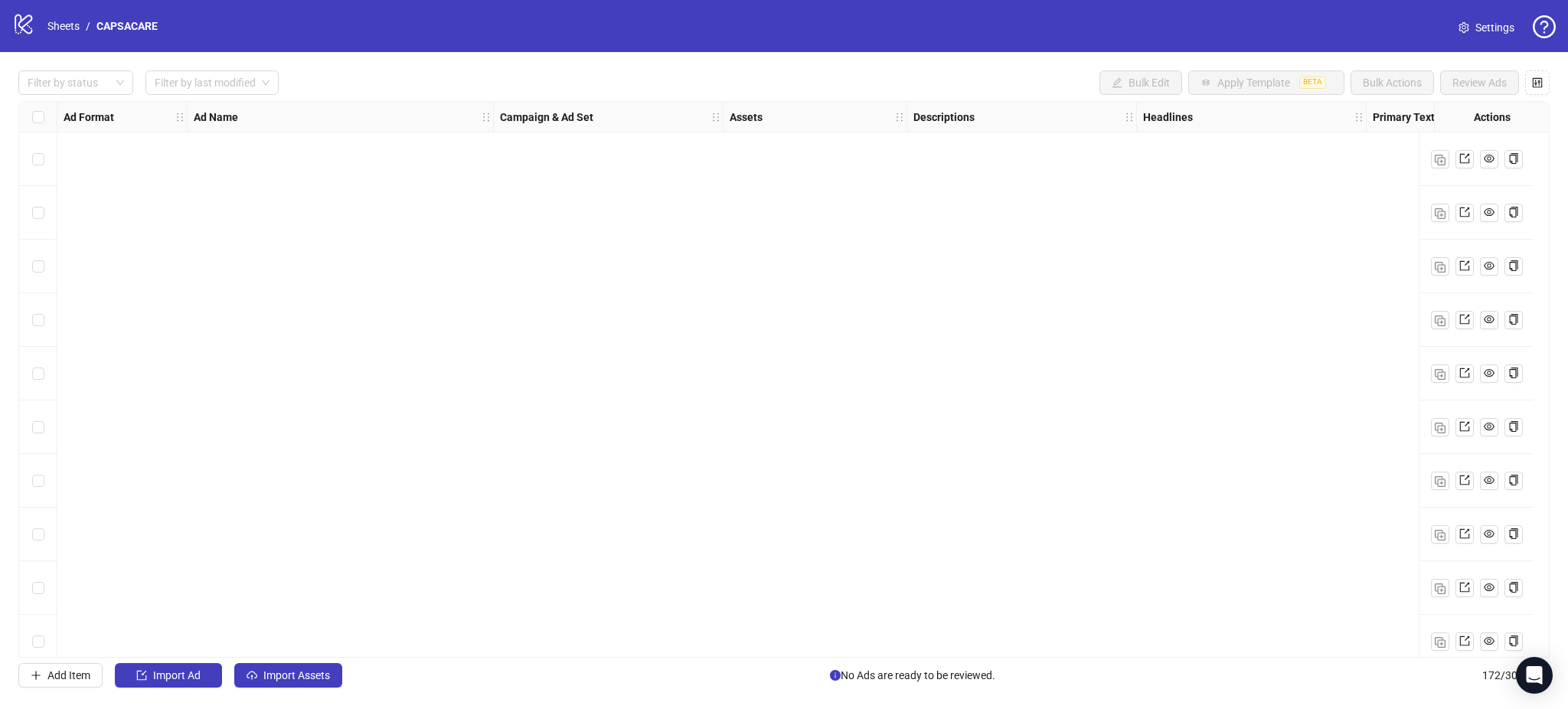
scroll to position [8703, 0]
